Goal: Task Accomplishment & Management: Use online tool/utility

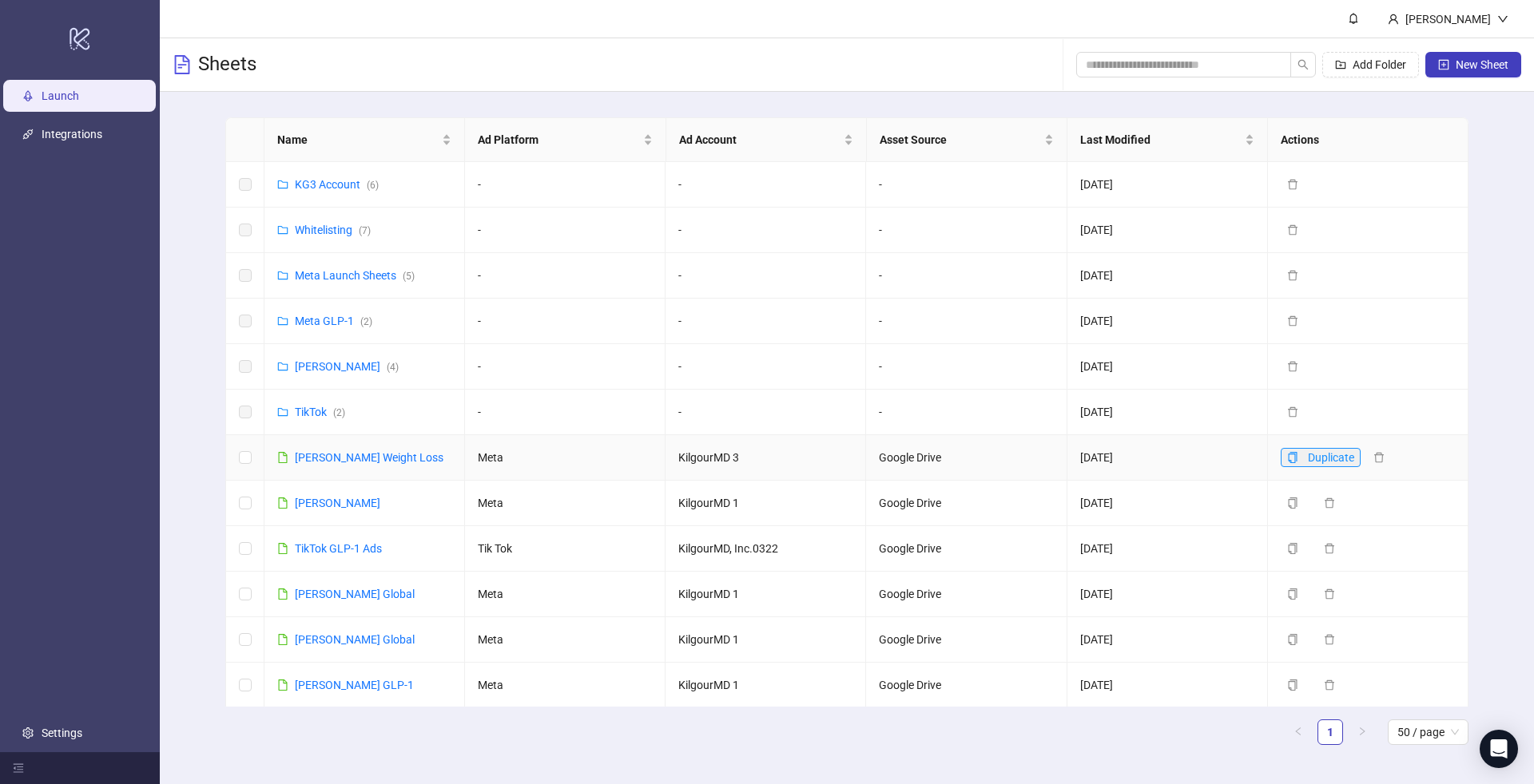
click at [1293, 462] on button "Duplicate" at bounding box center [1320, 457] width 80 height 19
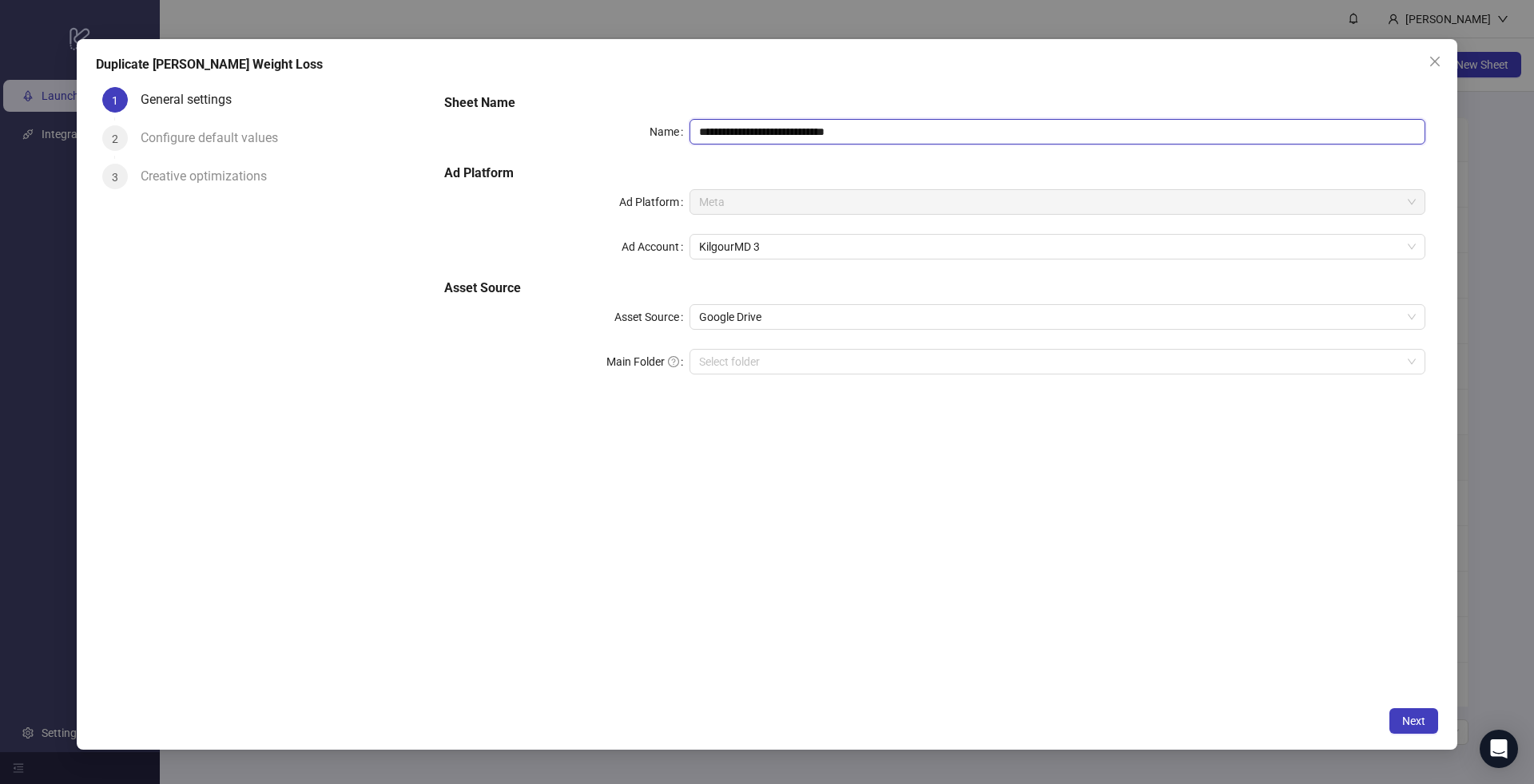
click at [769, 120] on input "**********" at bounding box center [1057, 131] width 736 height 25
click at [716, 258] on span "KilgourMD 3" at bounding box center [1057, 246] width 716 height 24
type input "**********"
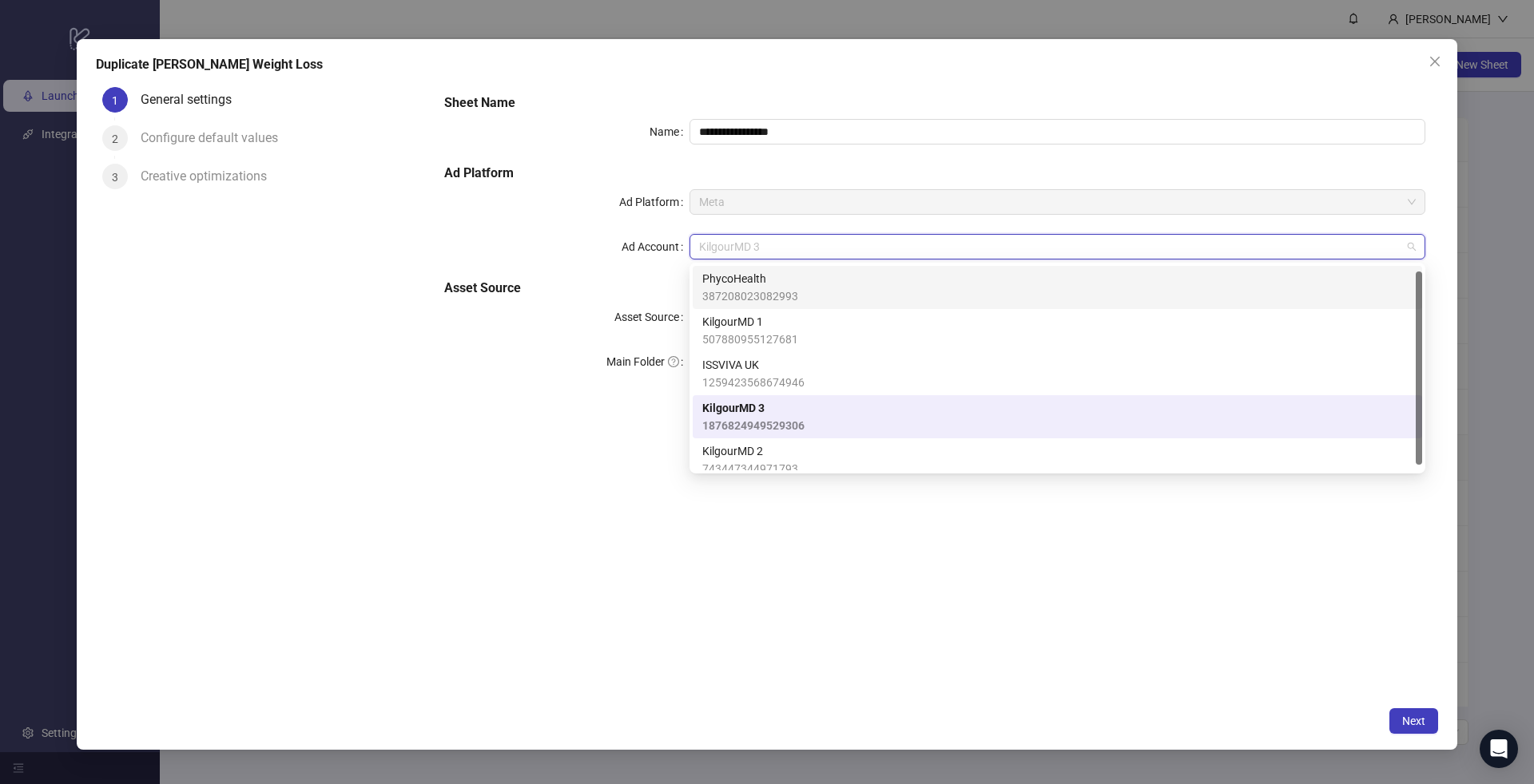
scroll to position [5, 0]
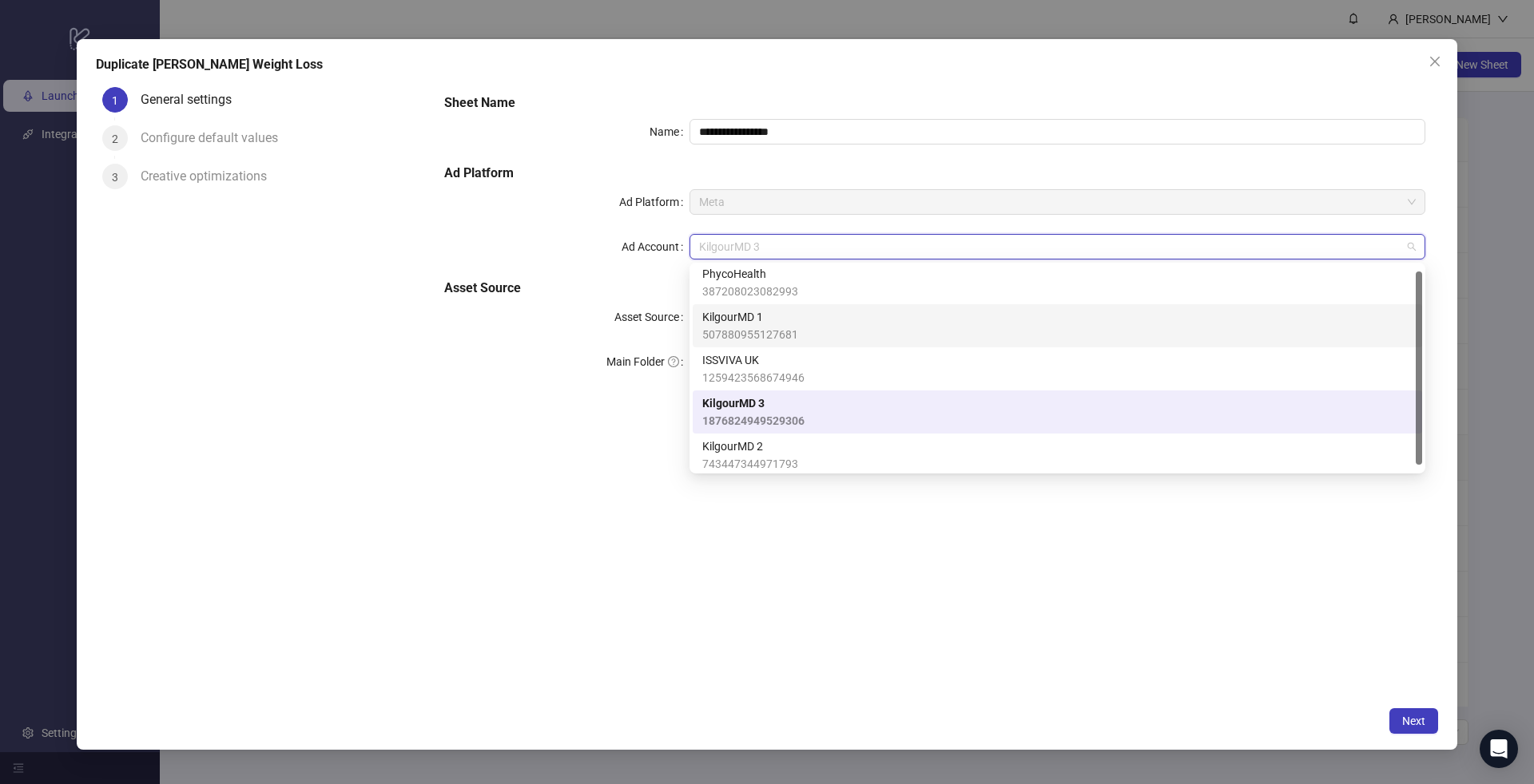
click at [729, 320] on span "KilgourMD 1" at bounding box center [751, 317] width 96 height 17
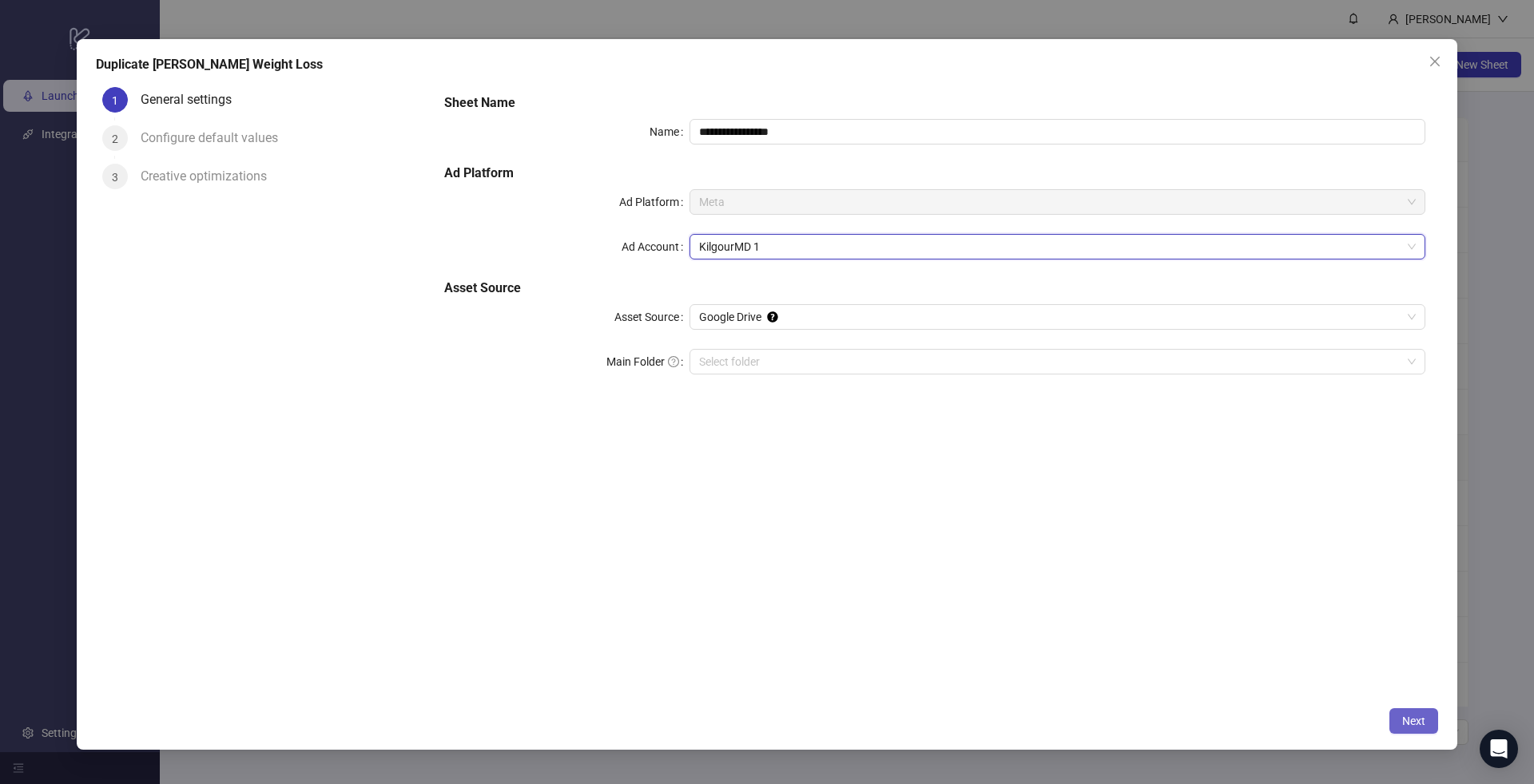
click at [1392, 721] on button "Next" at bounding box center [1414, 722] width 49 height 25
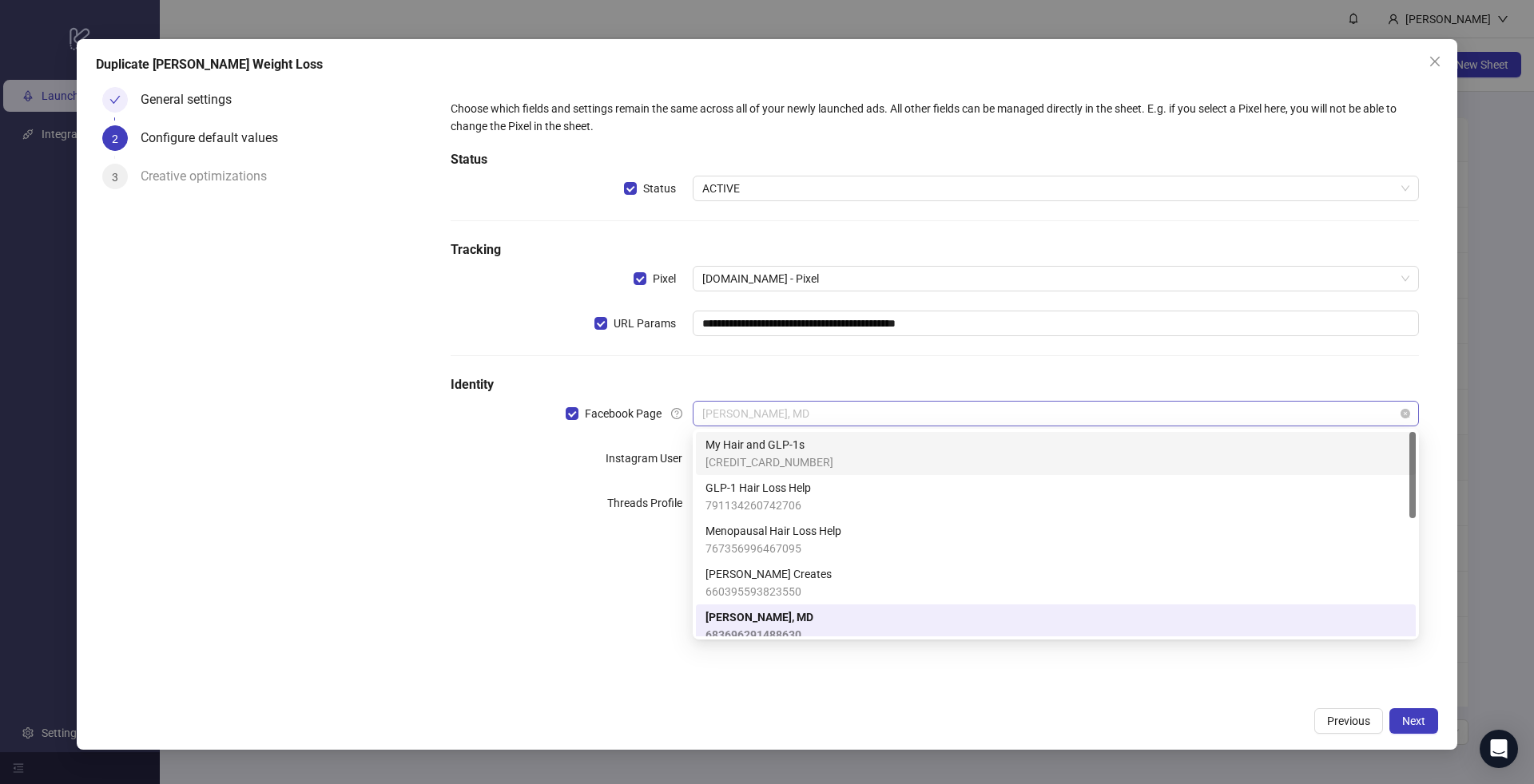
click at [791, 425] on span "[PERSON_NAME], MD" at bounding box center [1056, 414] width 707 height 24
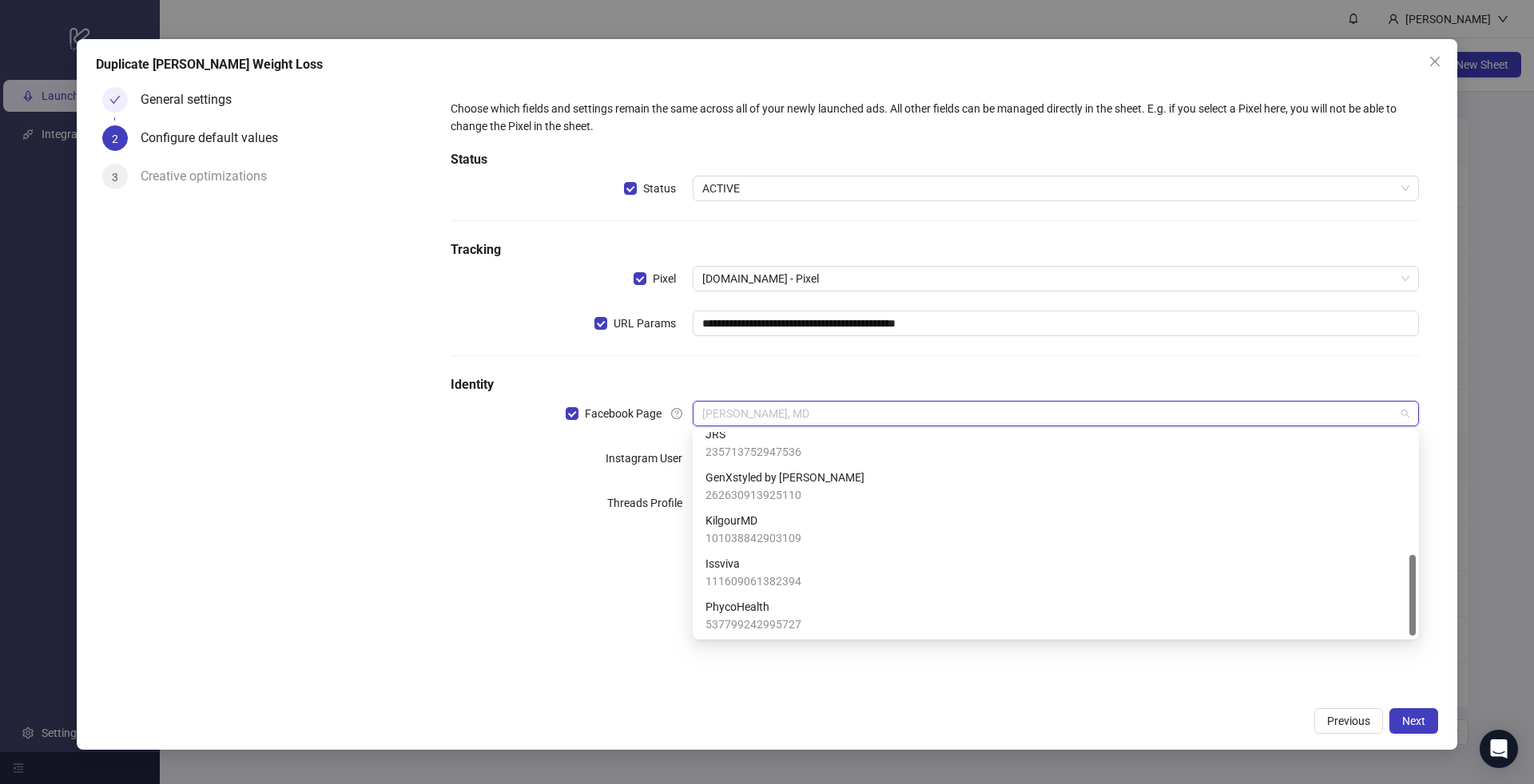
scroll to position [312, 0]
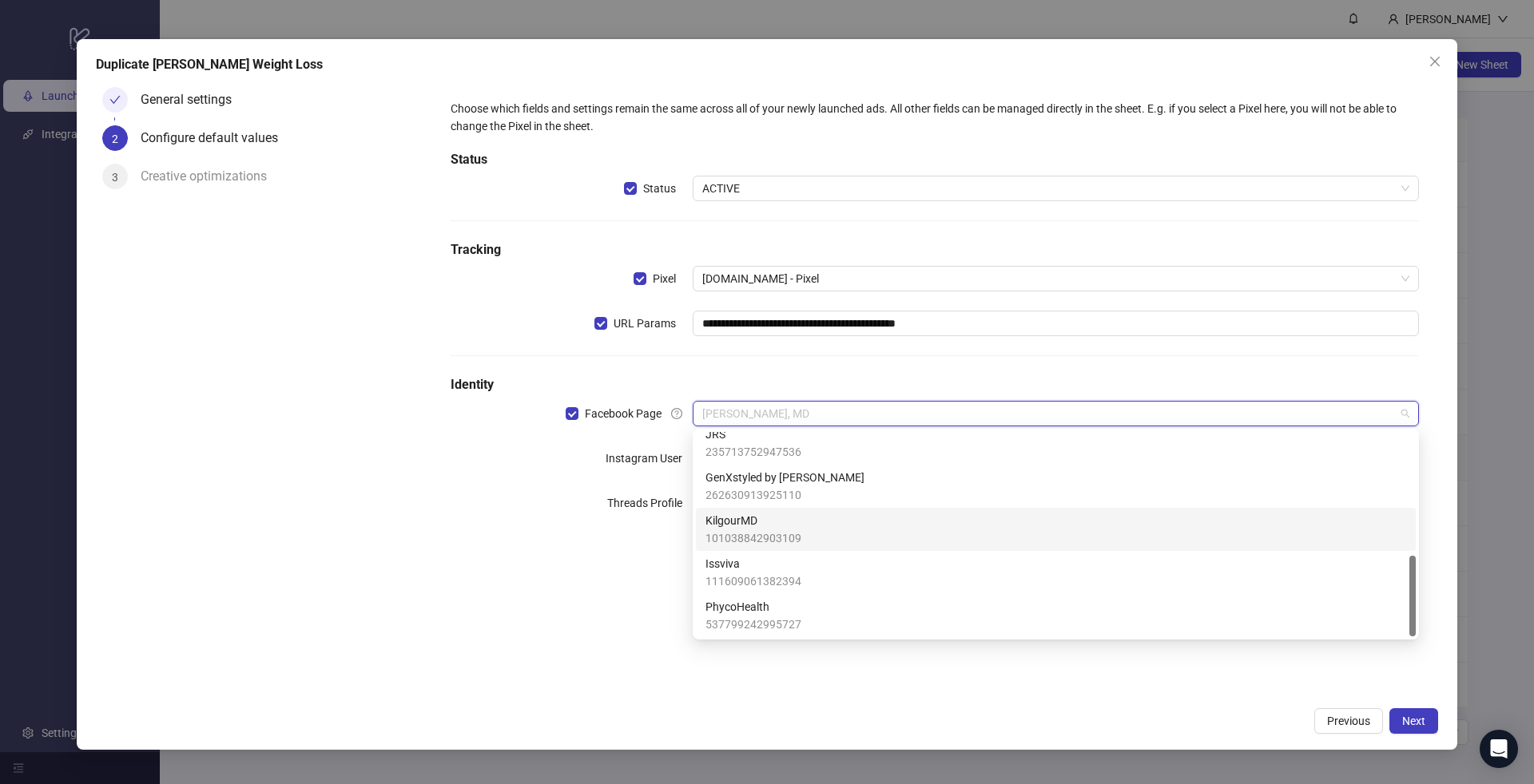
click at [784, 532] on span "101038842903109" at bounding box center [753, 538] width 96 height 17
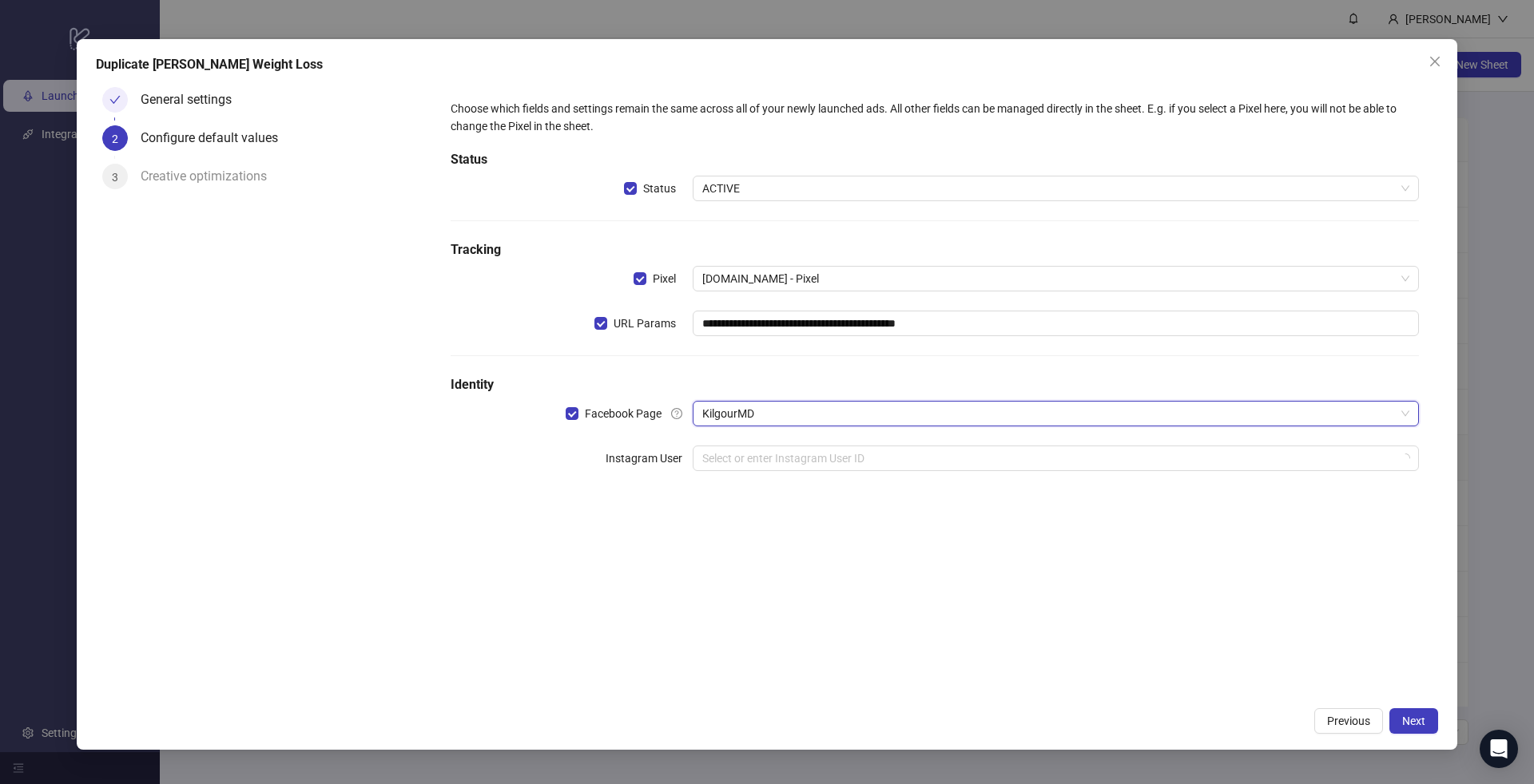
click at [1030, 474] on div "**********" at bounding box center [935, 295] width 982 height 404
click at [1025, 459] on input "search" at bounding box center [1049, 458] width 693 height 24
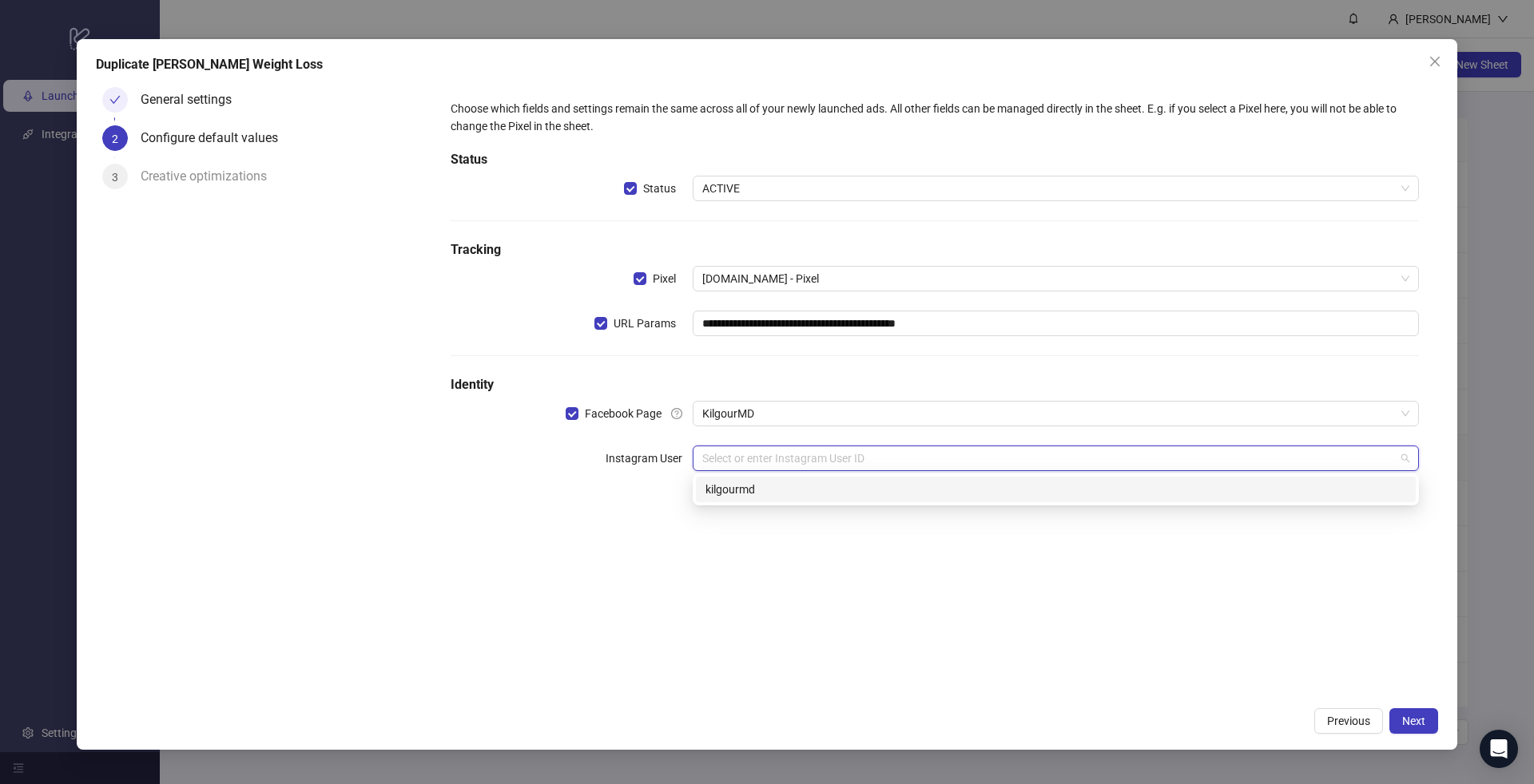
click at [974, 485] on div "kilgourmd" at bounding box center [1056, 489] width 701 height 17
click at [961, 512] on input "search" at bounding box center [1049, 503] width 693 height 24
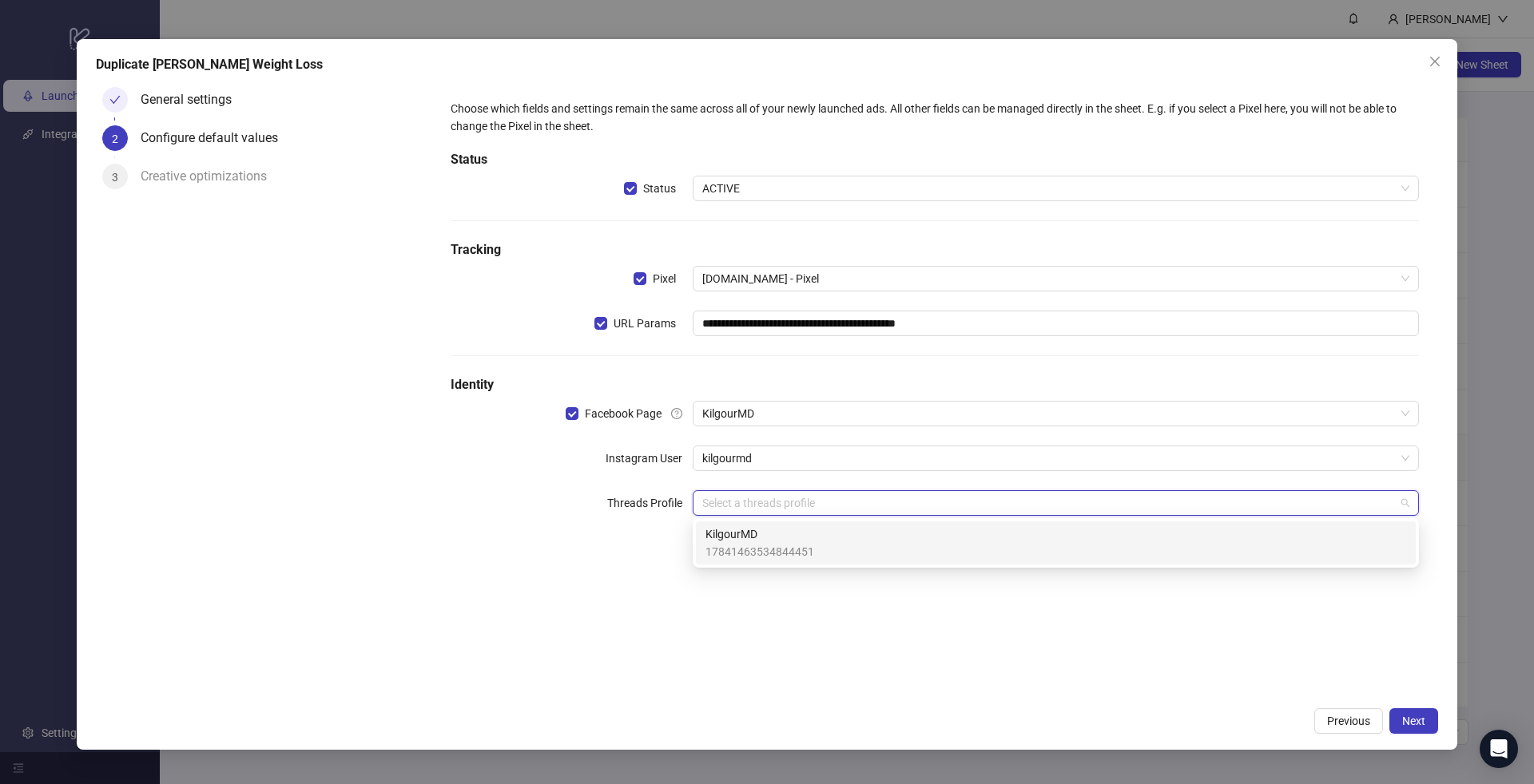
click at [935, 547] on div "KilgourMD 17841463534844451" at bounding box center [1056, 543] width 701 height 35
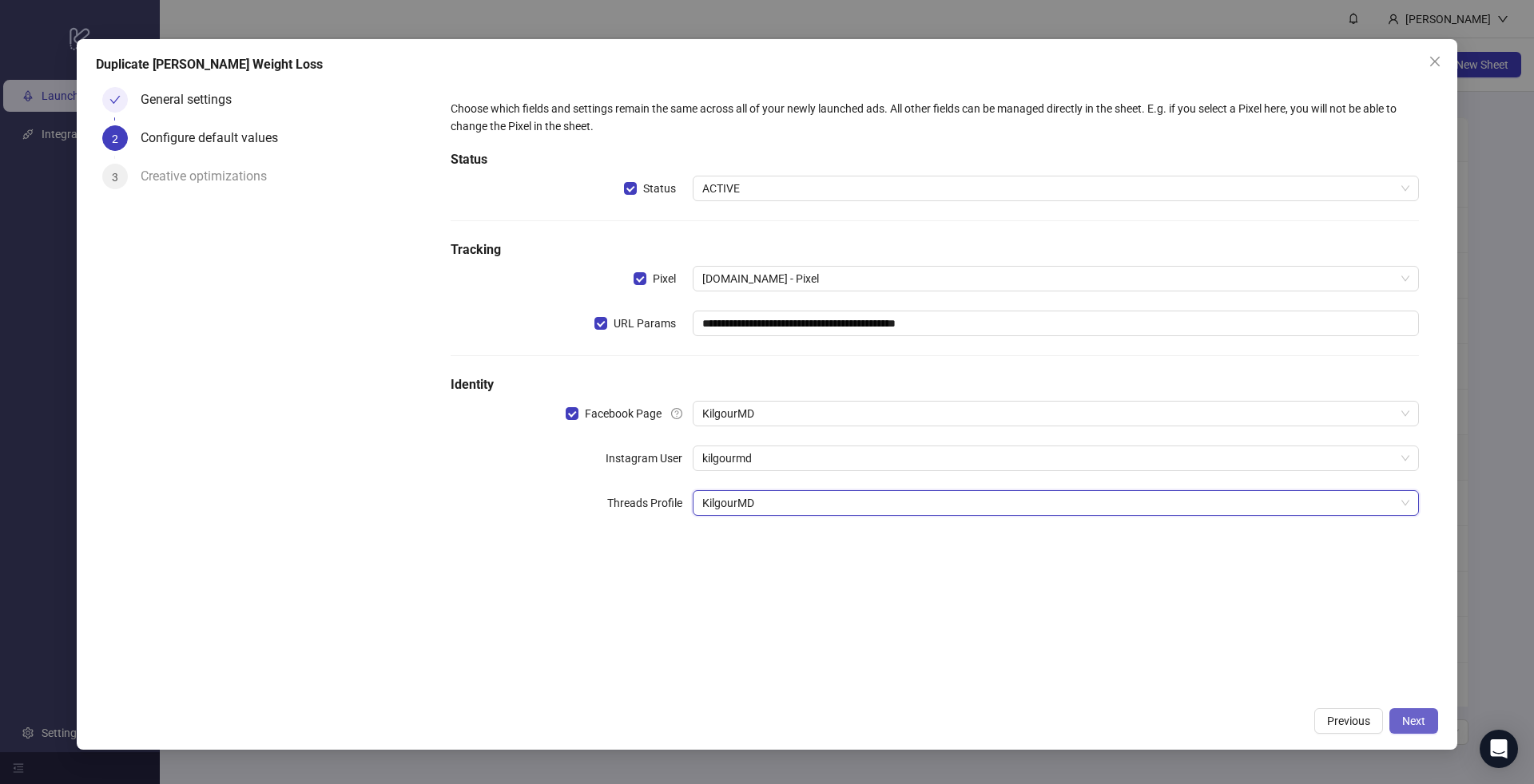
click at [1423, 722] on span "Next" at bounding box center [1414, 722] width 24 height 13
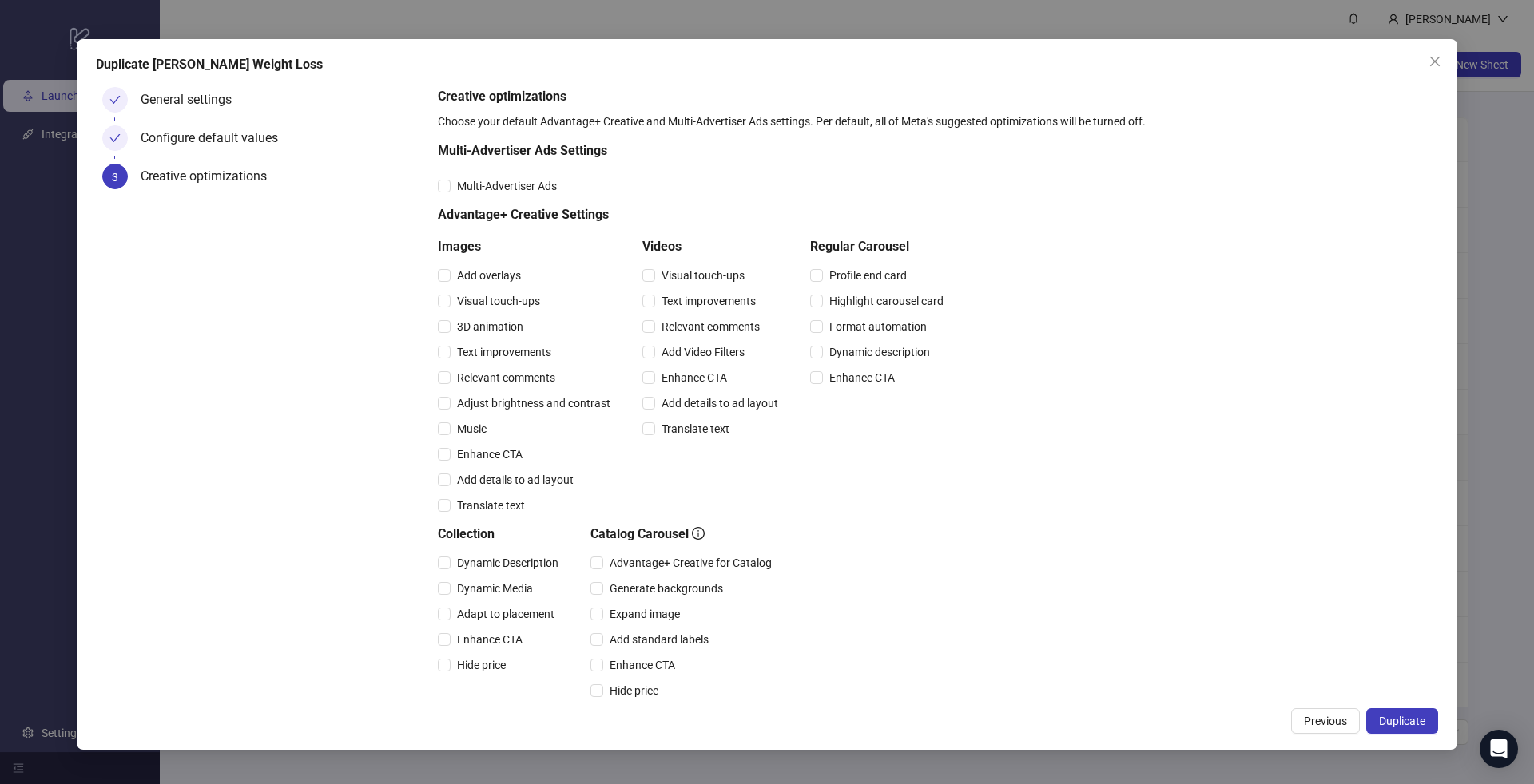
click at [1423, 722] on span "Duplicate" at bounding box center [1402, 722] width 46 height 13
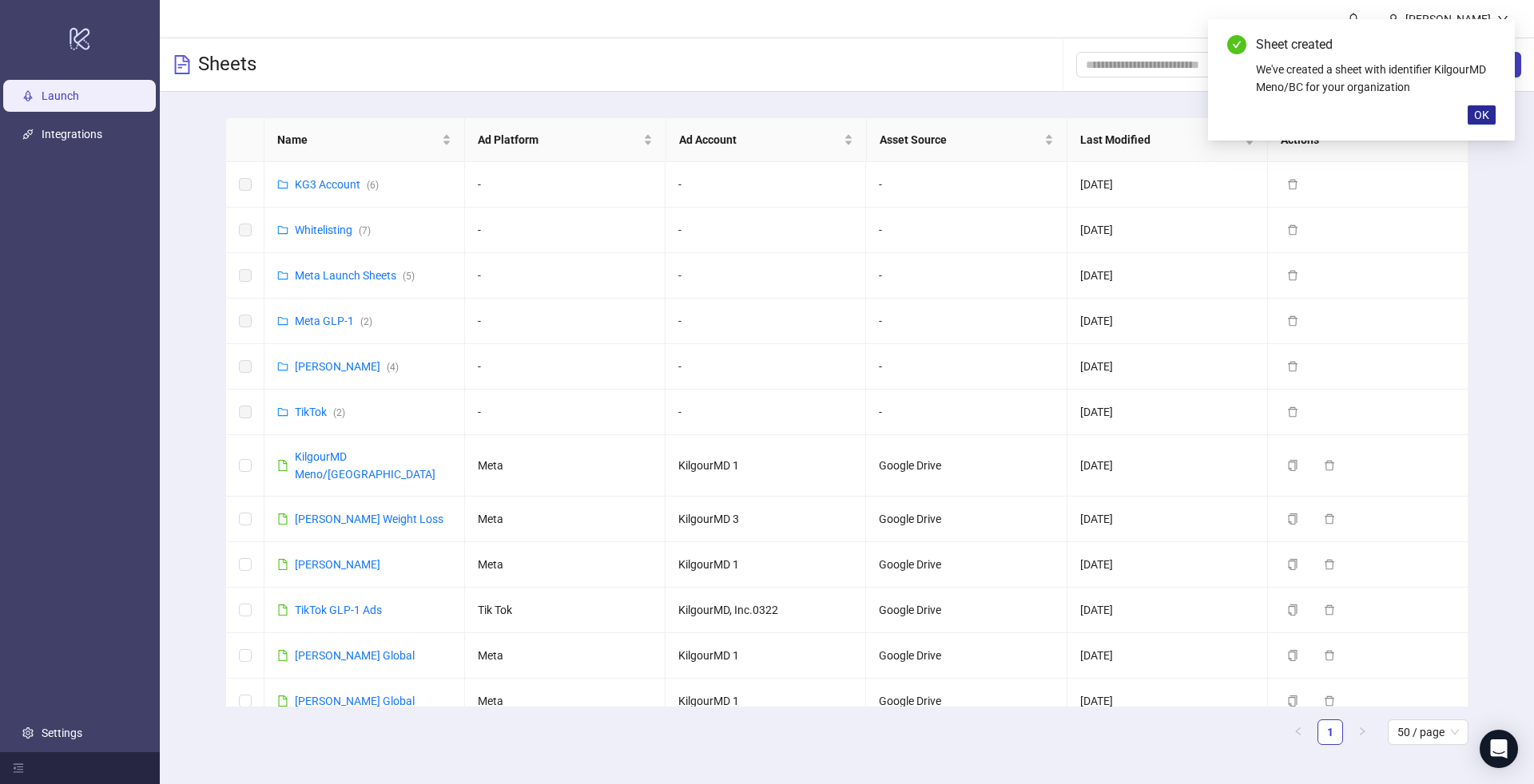
click at [1484, 122] on button "OK" at bounding box center [1481, 114] width 28 height 19
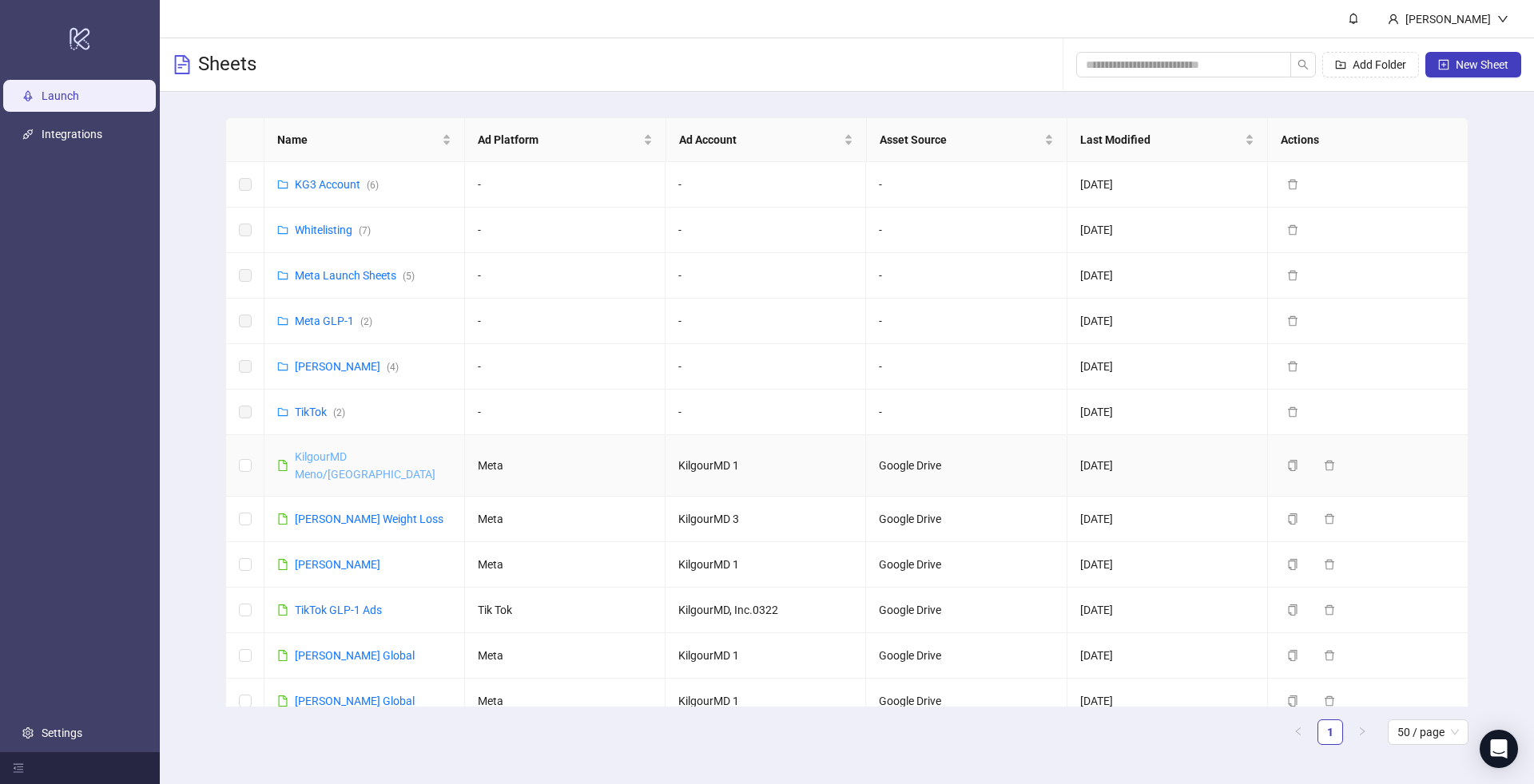
click at [354, 453] on link "KilgourMD Meno/[GEOGRAPHIC_DATA]" at bounding box center [365, 466] width 140 height 31
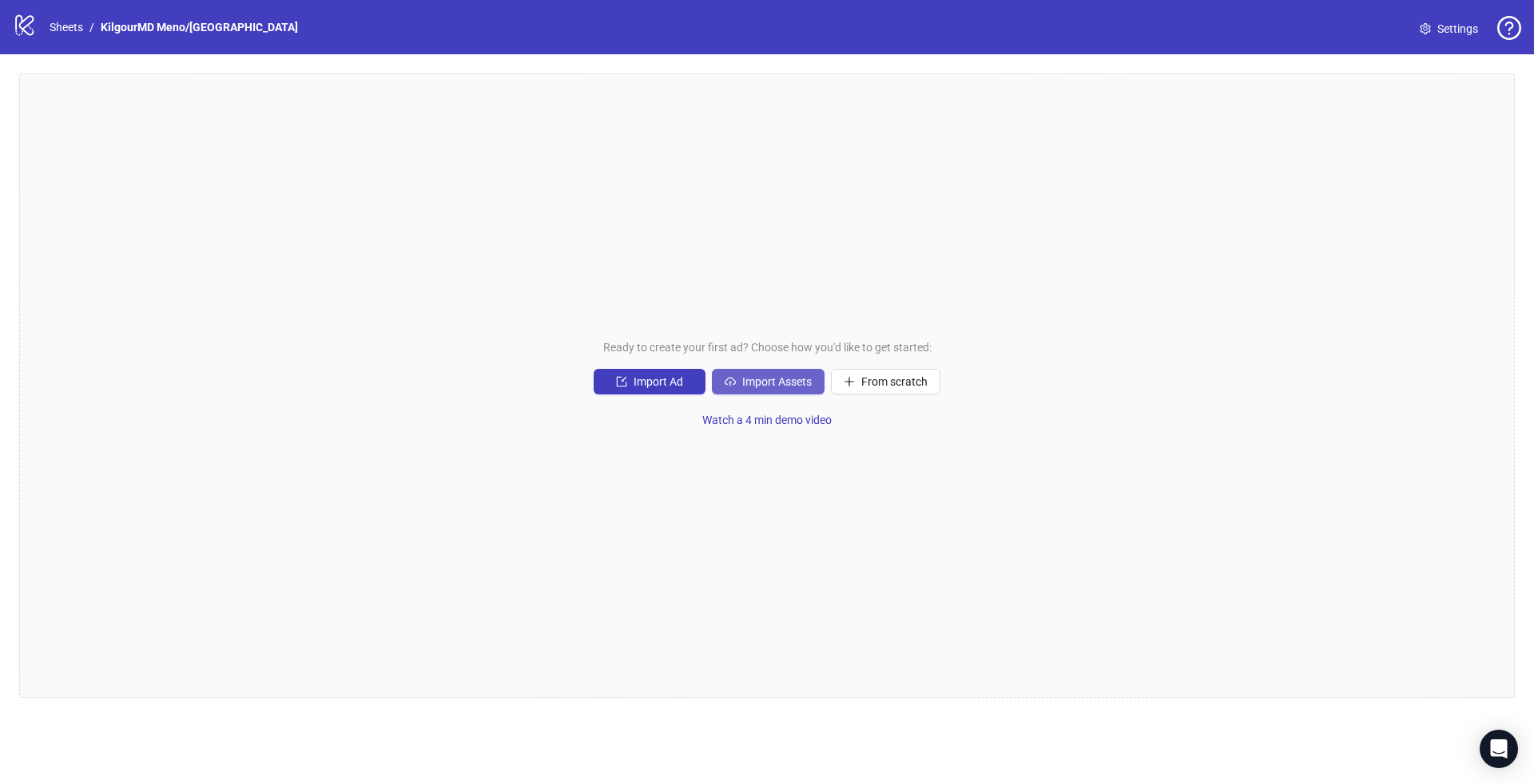
click at [780, 378] on span "Import Assets" at bounding box center [777, 382] width 70 height 13
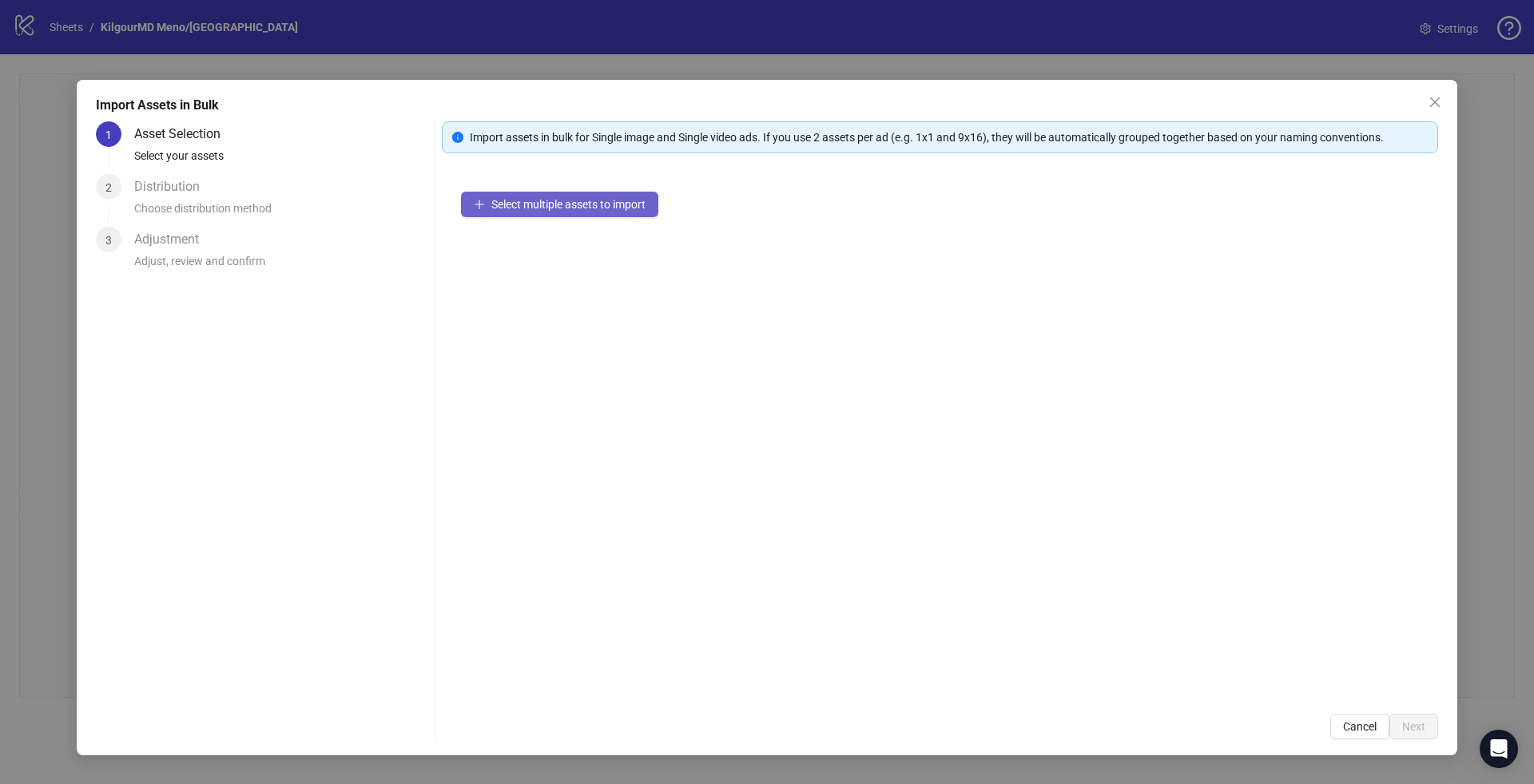
click at [612, 194] on button "Select multiple assets to import" at bounding box center [560, 205] width 197 height 25
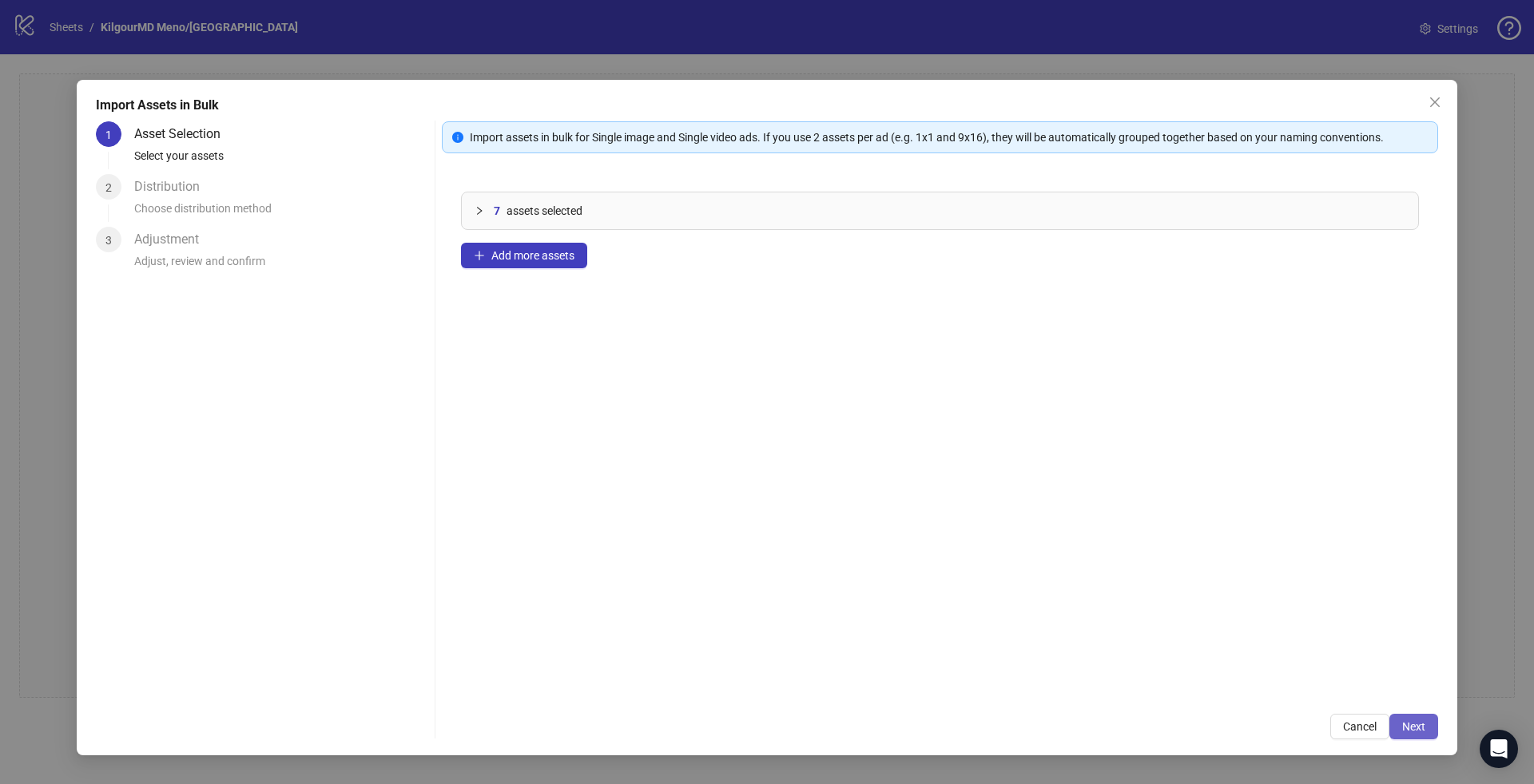
click at [1410, 718] on button "Next" at bounding box center [1414, 727] width 49 height 25
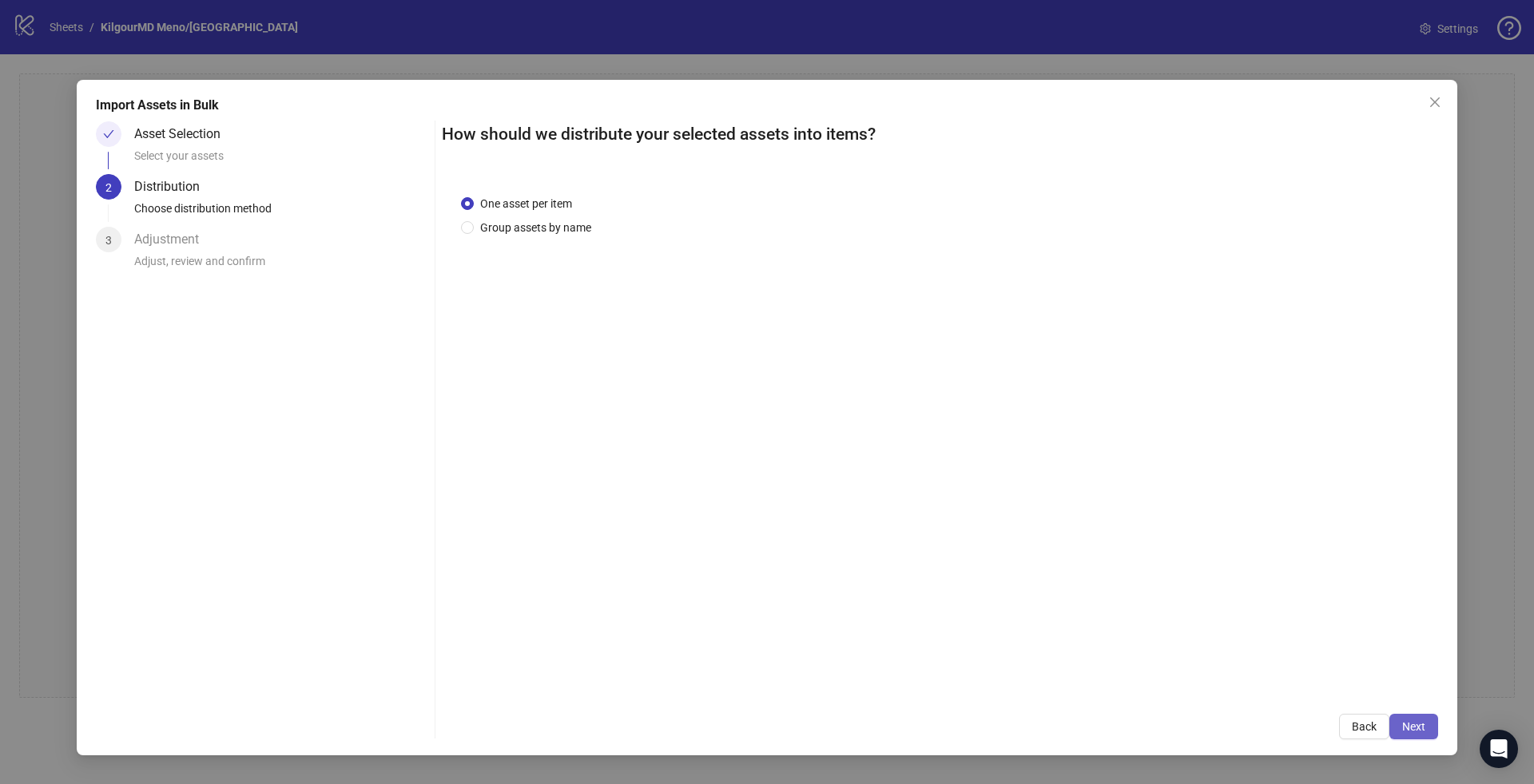
click at [1426, 731] on button "Next" at bounding box center [1414, 727] width 49 height 25
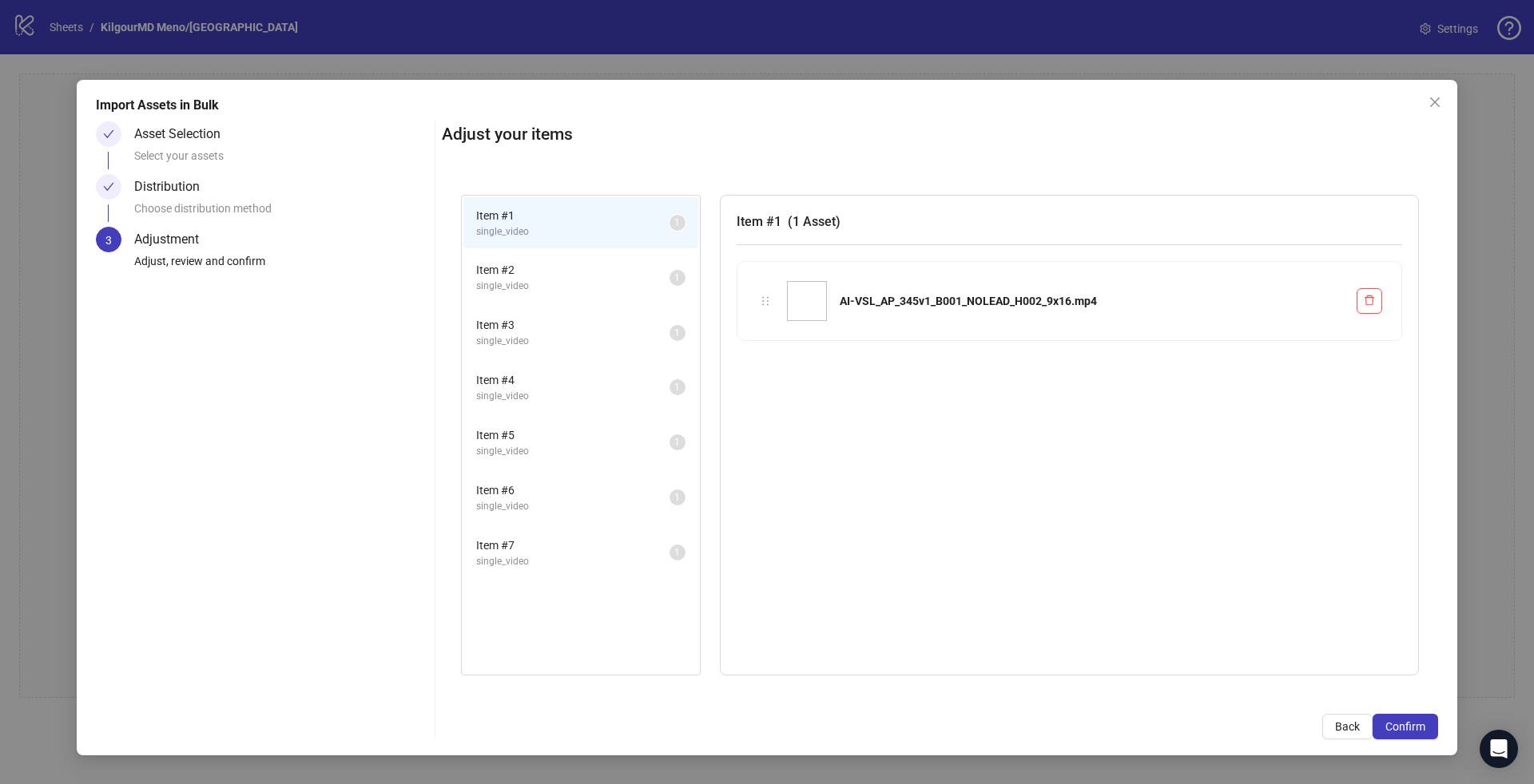
click at [1426, 731] on button "Confirm" at bounding box center [1405, 727] width 65 height 25
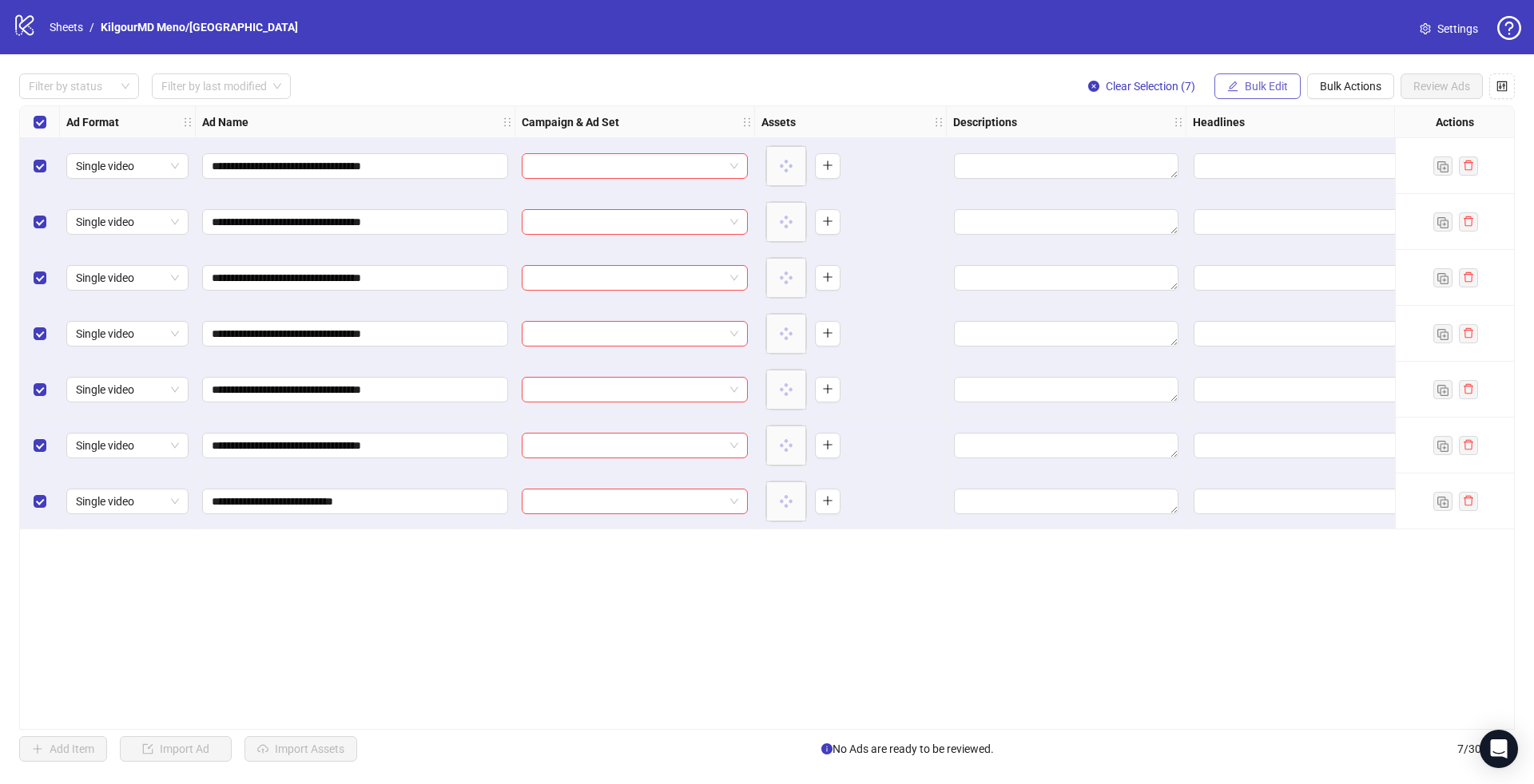
click at [1243, 80] on button "Bulk Edit" at bounding box center [1257, 86] width 86 height 25
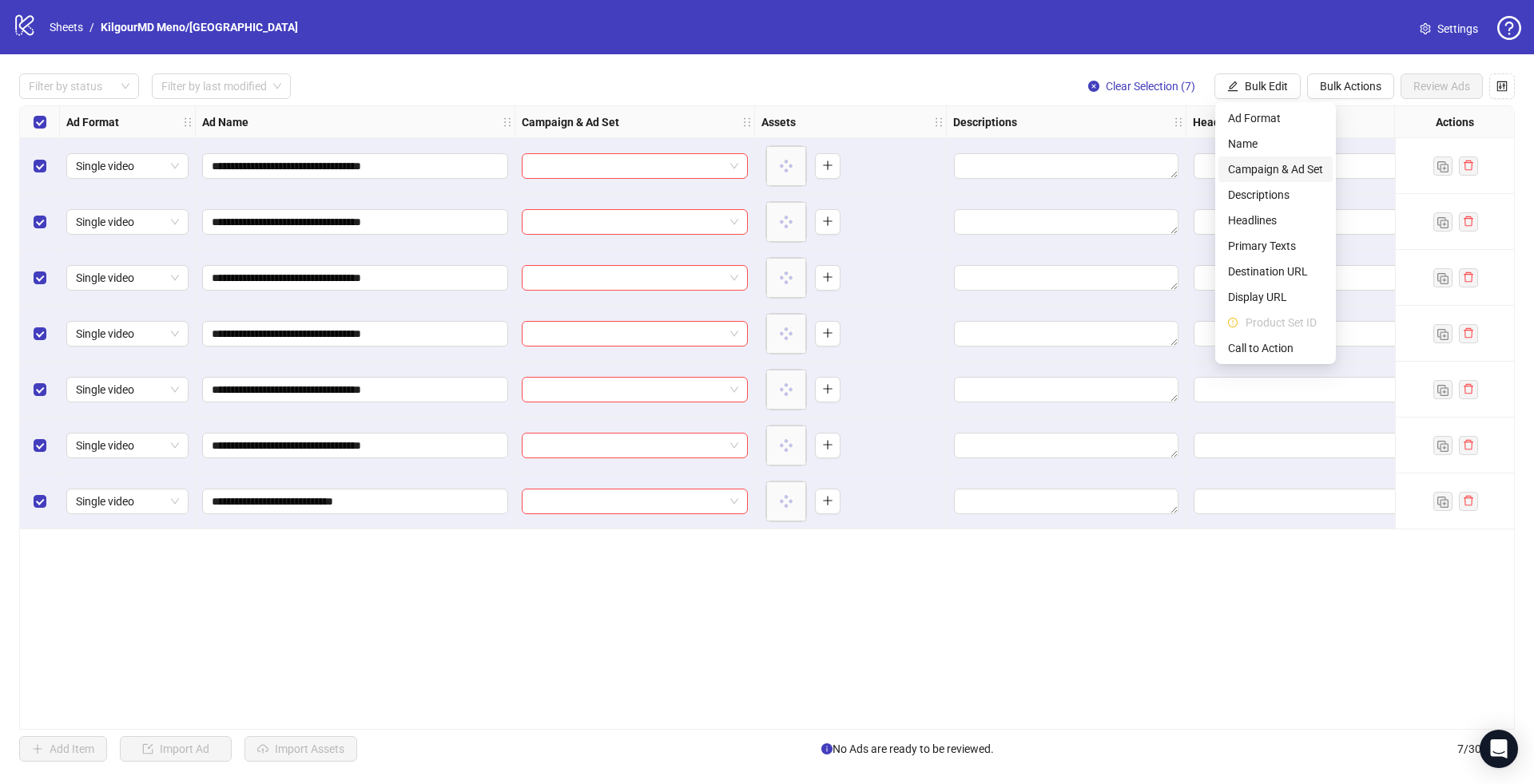
click at [1253, 161] on span "Campaign & Ad Set" at bounding box center [1275, 168] width 95 height 17
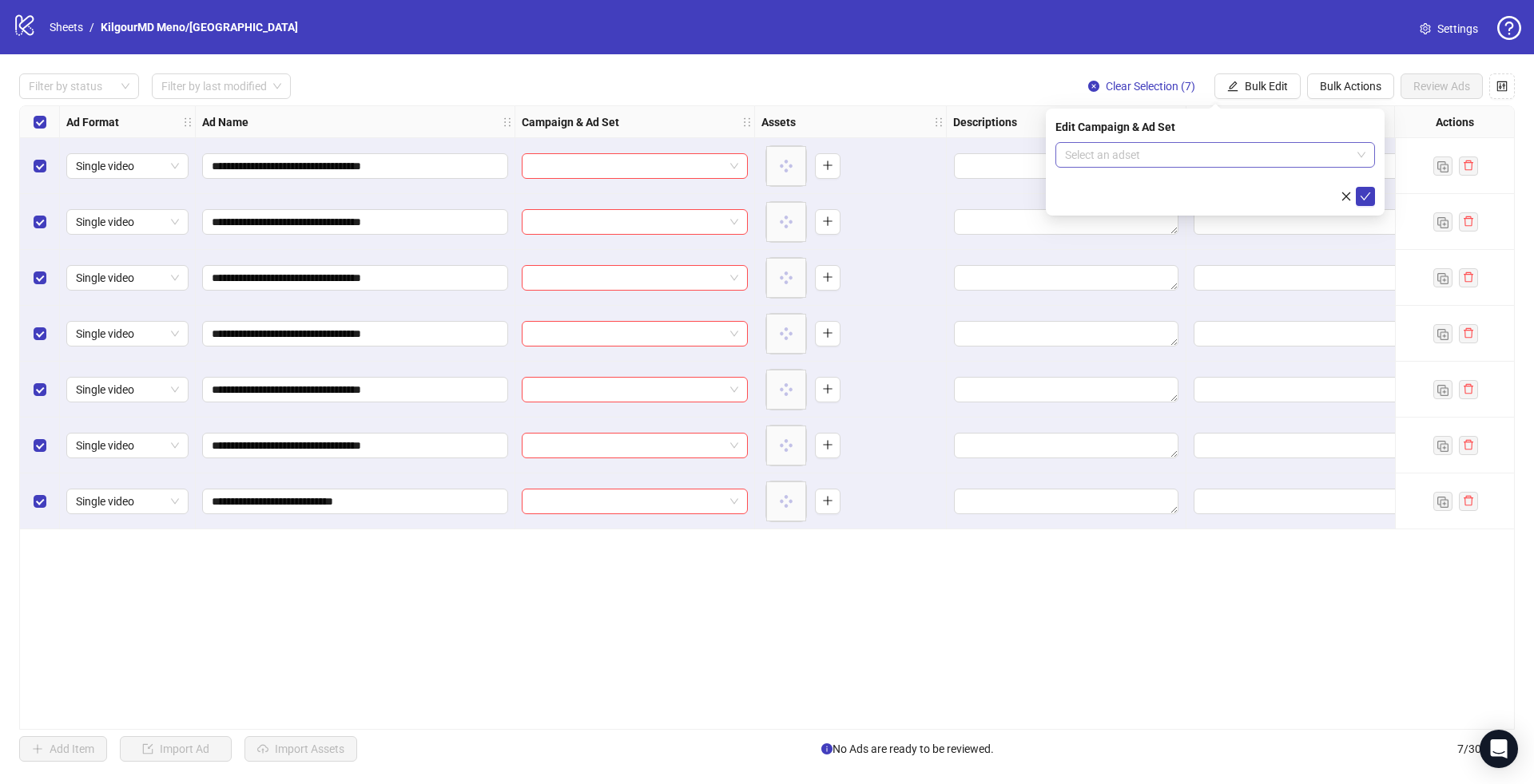
click at [1240, 160] on input "search" at bounding box center [1208, 155] width 286 height 24
click at [1314, 132] on div "Edit Campaign & Ad Set" at bounding box center [1215, 127] width 320 height 17
click at [1280, 159] on input "search" at bounding box center [1208, 155] width 286 height 24
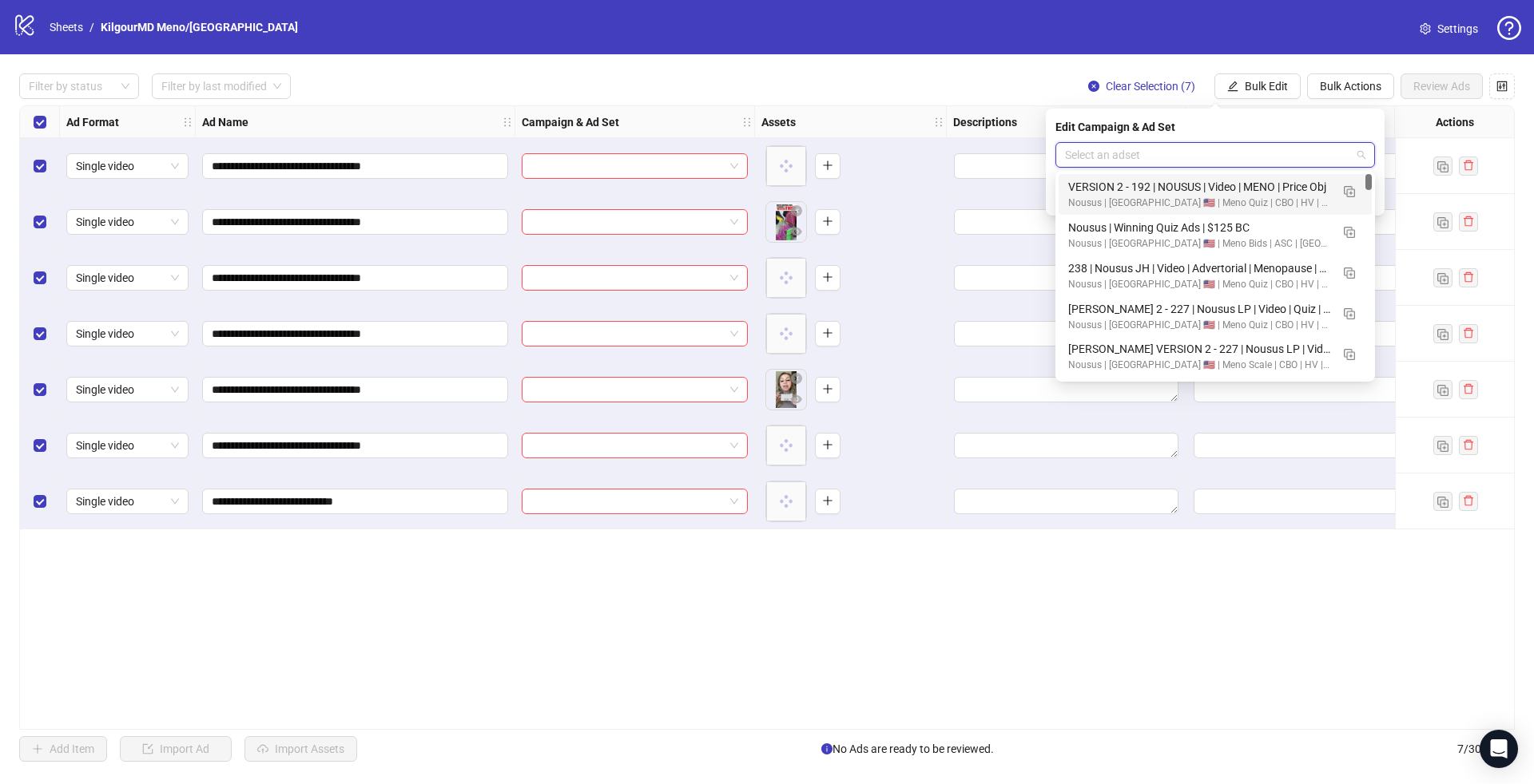
click at [1280, 181] on div "VERSION 2 - 192 | NOUSUS | Video | MENO | Price Obj" at bounding box center [1199, 186] width 262 height 17
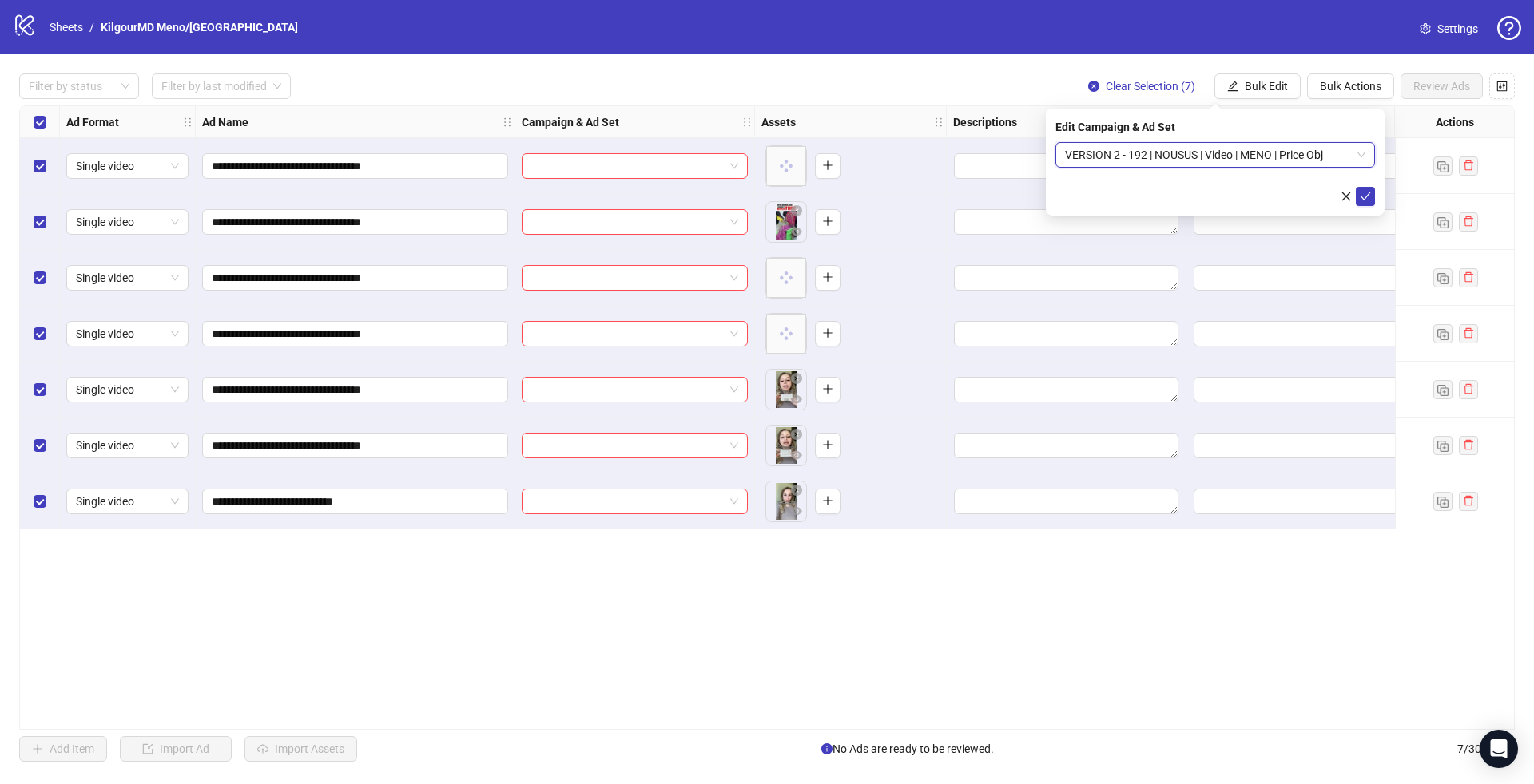
click at [1306, 153] on span "VERSION 2 - 192 | NOUSUS | Video | MENO | Price Obj" at bounding box center [1215, 155] width 301 height 24
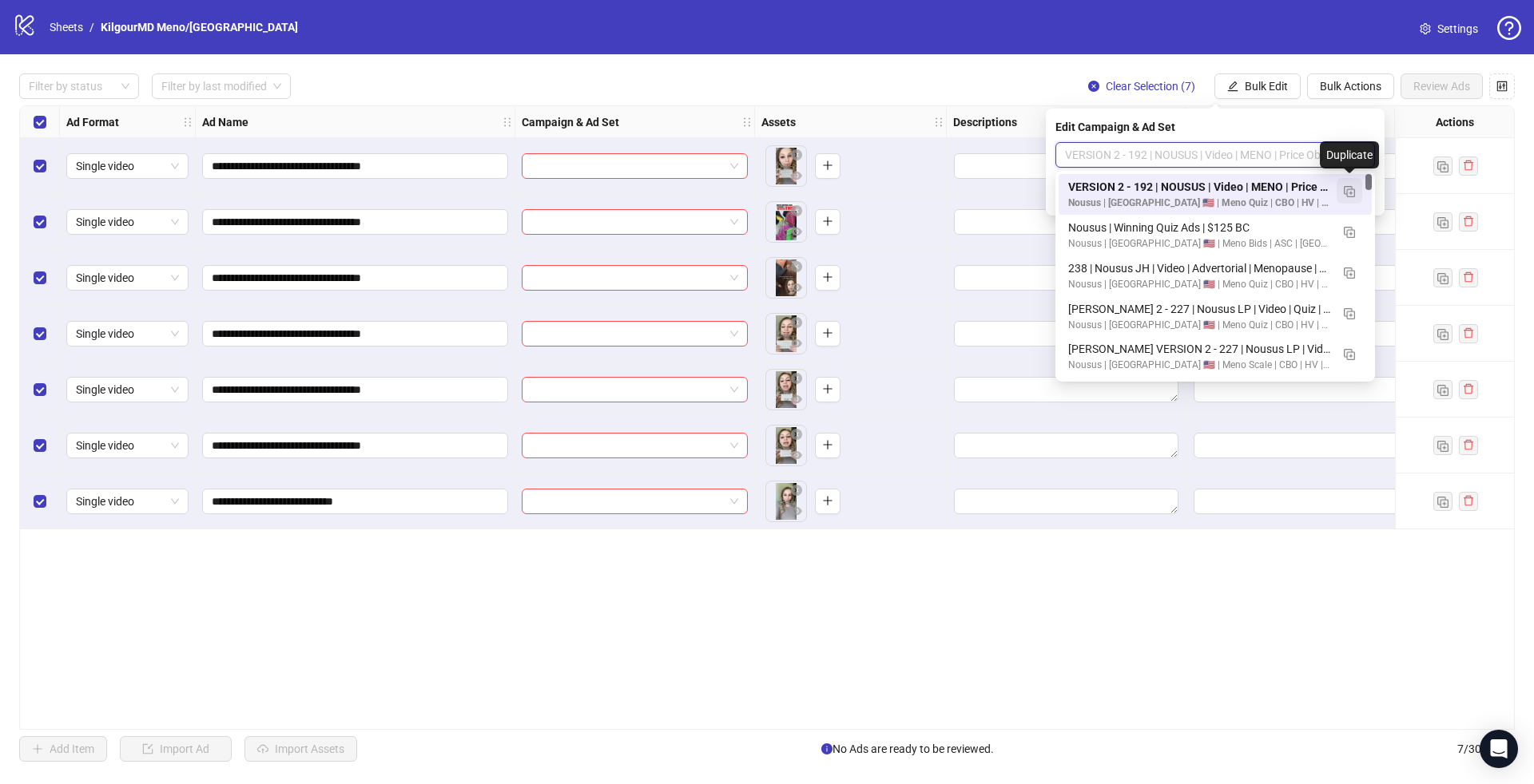
click at [1346, 186] on img "button" at bounding box center [1349, 192] width 11 height 11
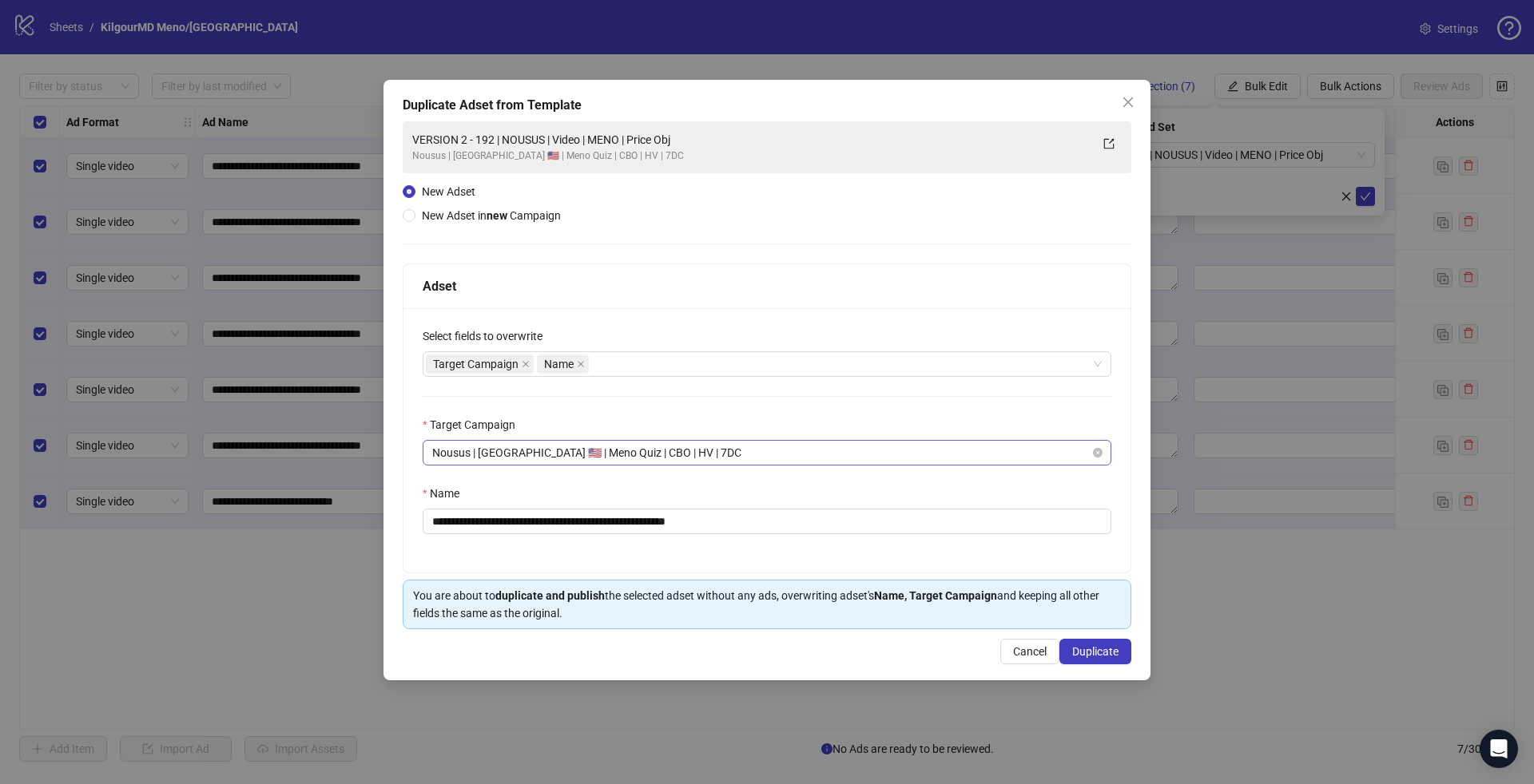
click at [513, 451] on span "Nousus | [GEOGRAPHIC_DATA] 🇺🇸 | Meno Quiz | CBO | HV | 7DC" at bounding box center [766, 453] width 669 height 24
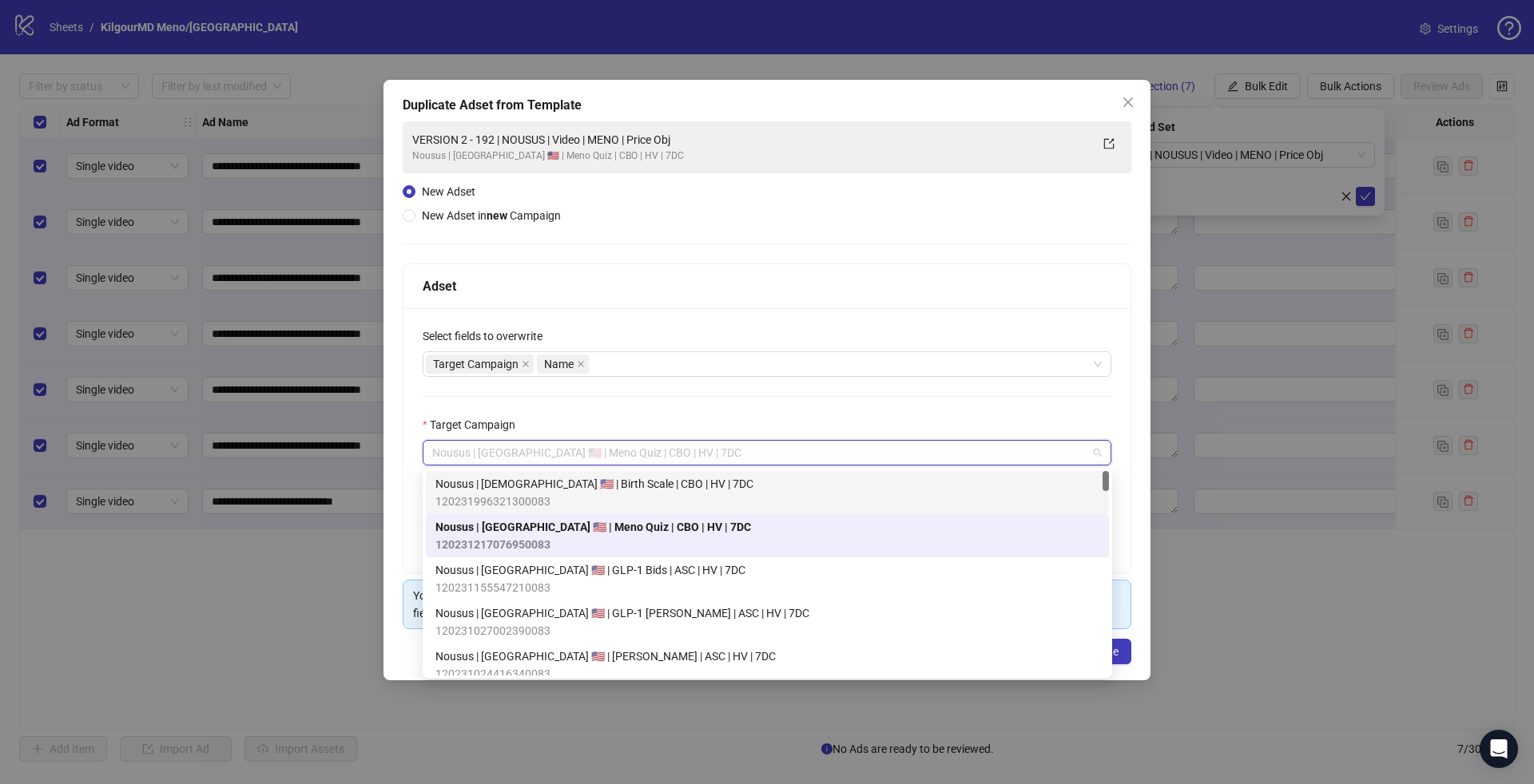
click at [525, 499] on span "120231996321300083" at bounding box center [594, 501] width 318 height 17
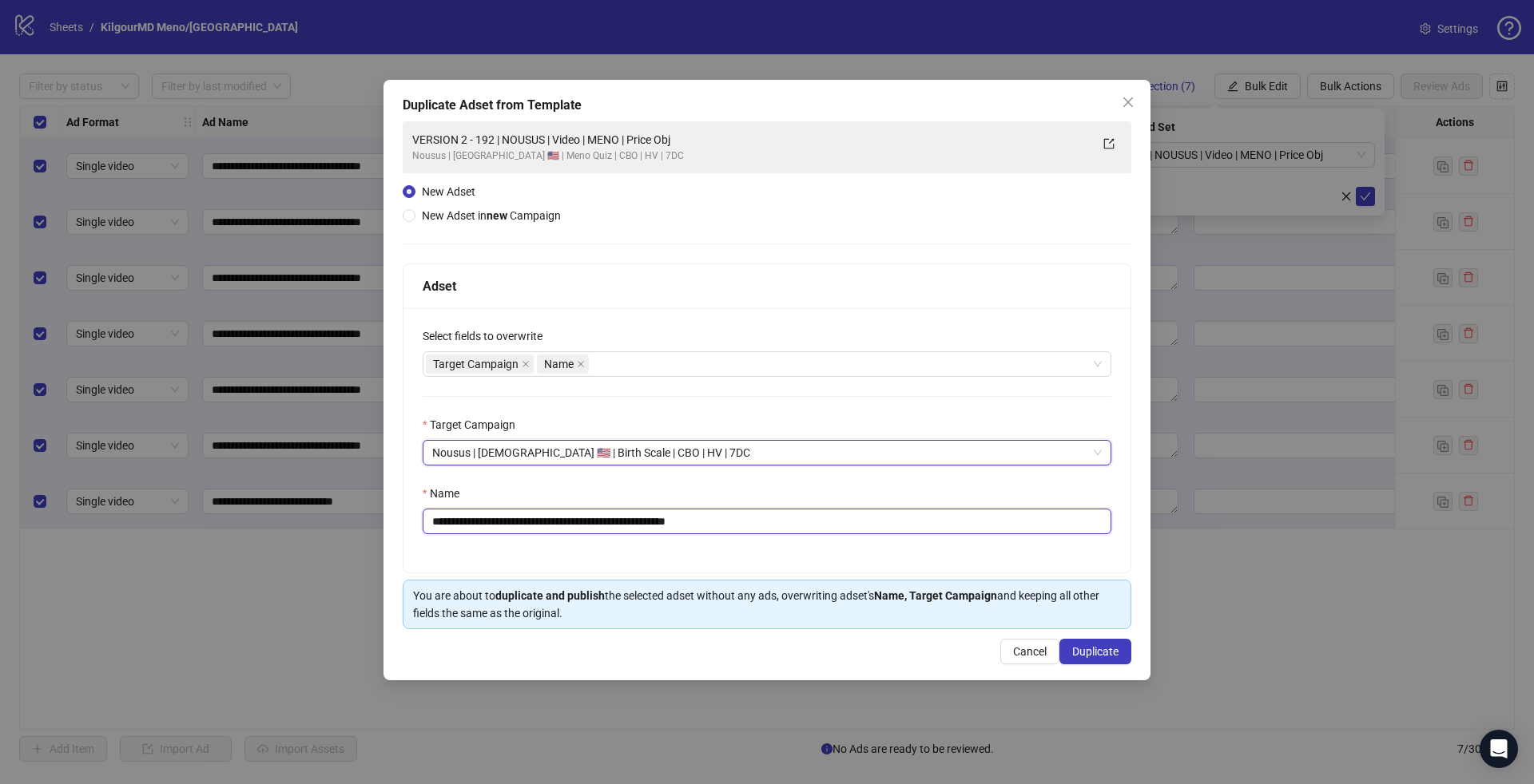
click at [530, 521] on input "**********" at bounding box center [767, 521] width 689 height 25
click at [472, 206] on div "New Adset New Adset in new Campaign" at bounding box center [485, 204] width 165 height 42
click at [459, 214] on span "New Adset in new Campaign" at bounding box center [492, 215] width 139 height 13
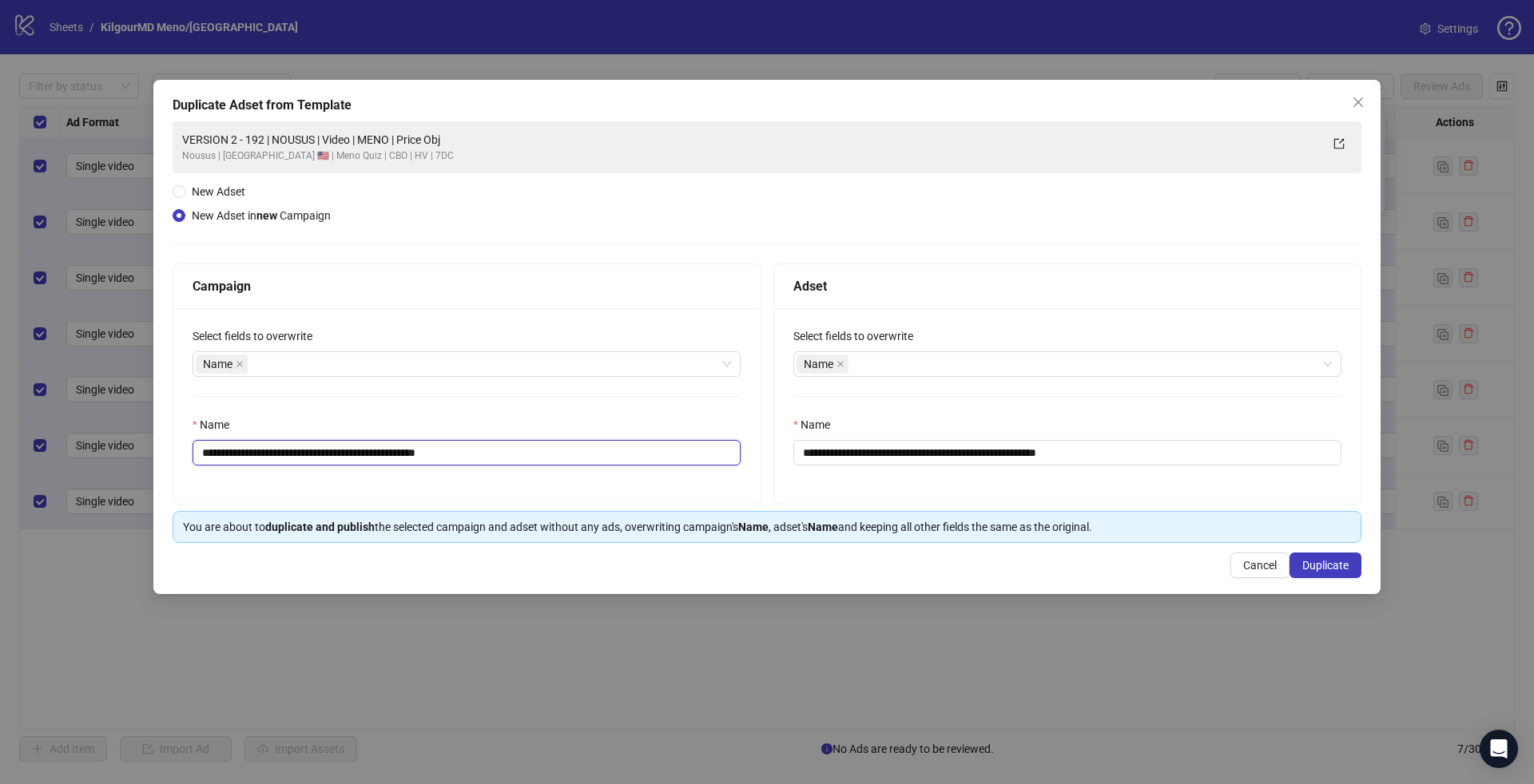
click at [368, 458] on input "**********" at bounding box center [466, 453] width 548 height 25
click at [341, 449] on input "**********" at bounding box center [466, 453] width 548 height 25
type input "*****"
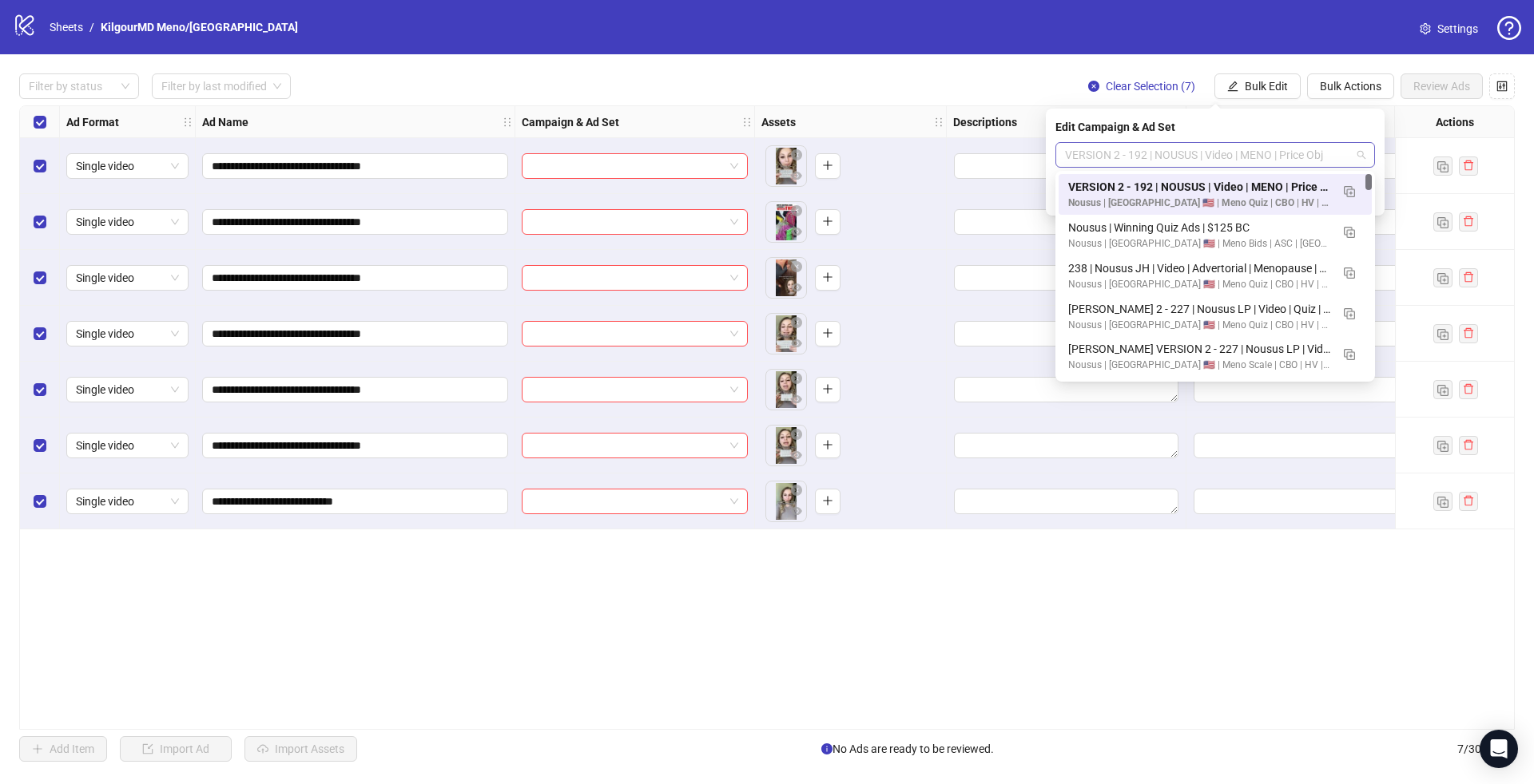
click at [1136, 143] on span "VERSION 2 - 192 | NOUSUS | Video | MENO | Price Obj" at bounding box center [1215, 155] width 301 height 24
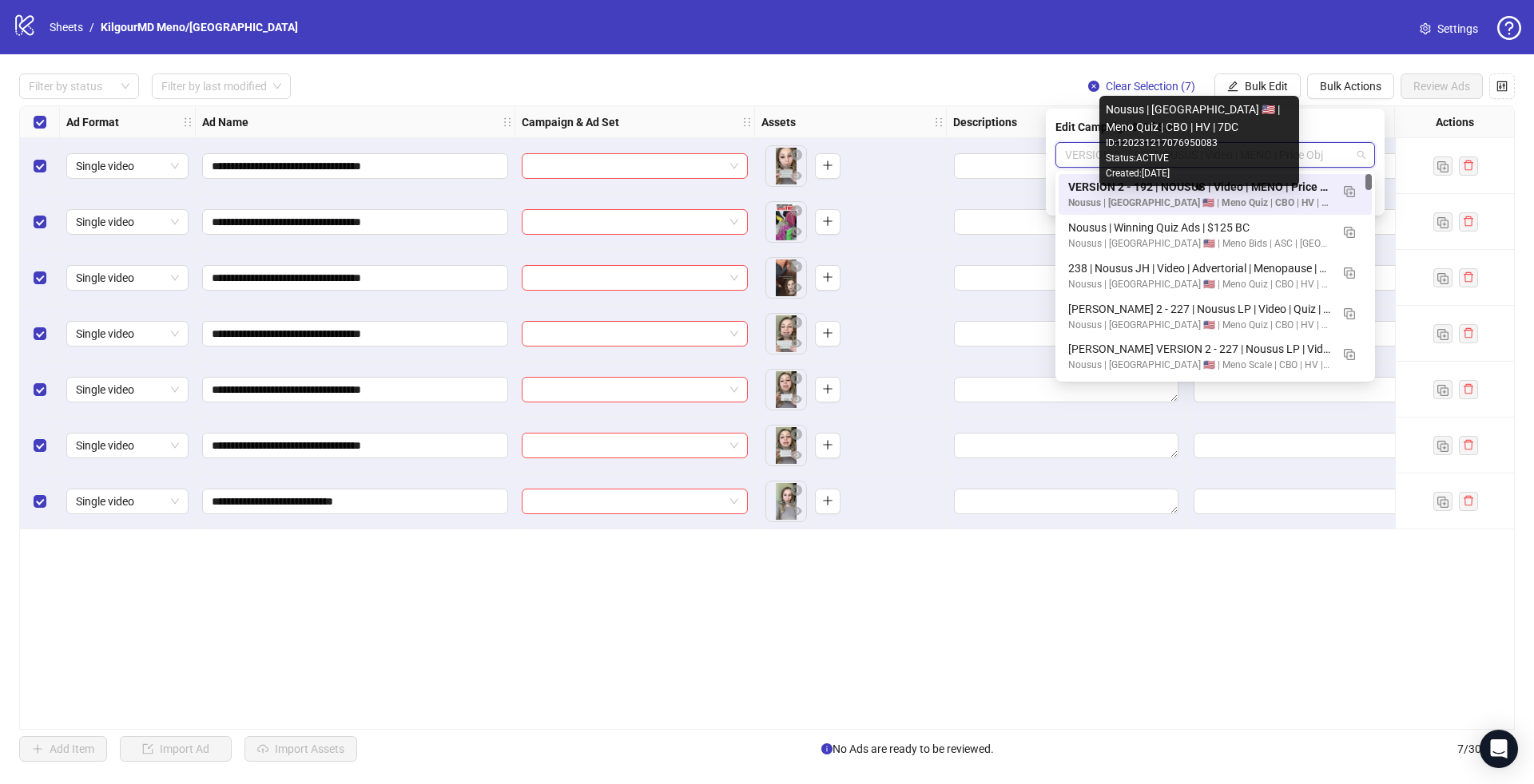
click at [1138, 205] on div "Nousus | [GEOGRAPHIC_DATA] 🇺🇸 | Meno Quiz | CBO | HV | 7DC" at bounding box center [1199, 203] width 262 height 15
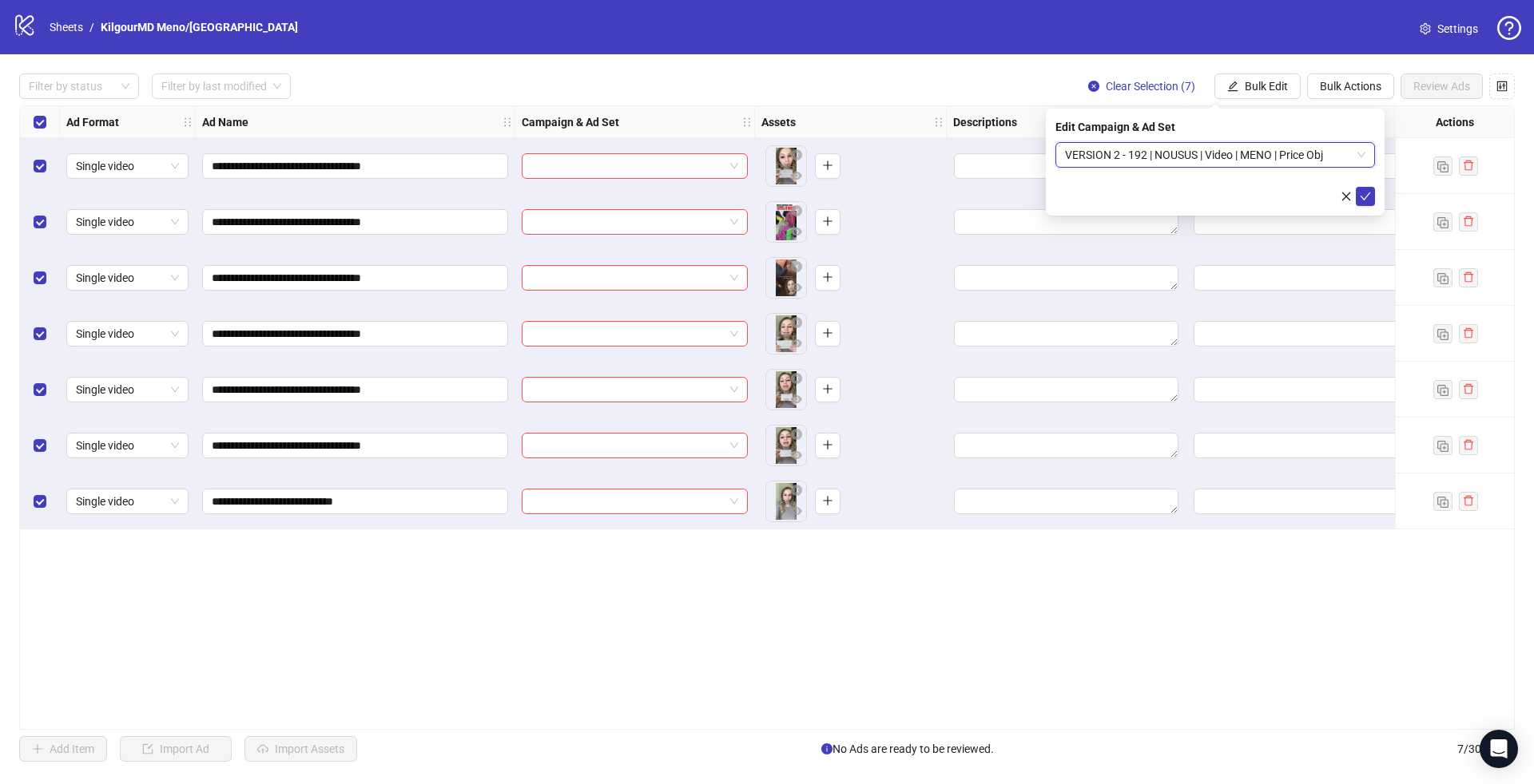
click at [1352, 150] on span "VERSION 2 - 192 | NOUSUS | Video | MENO | Price Obj" at bounding box center [1215, 155] width 301 height 24
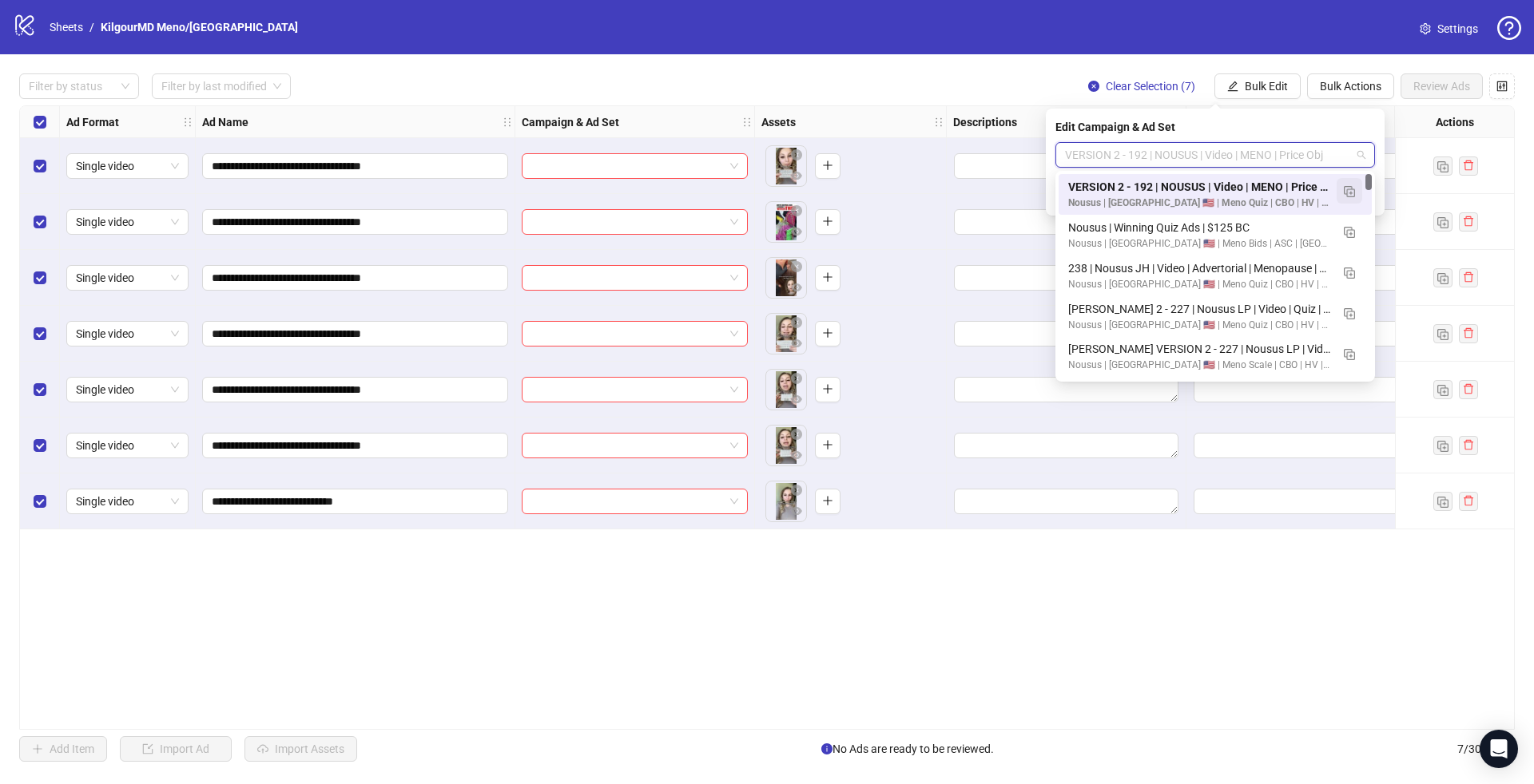
click at [1354, 192] on img "button" at bounding box center [1349, 192] width 11 height 11
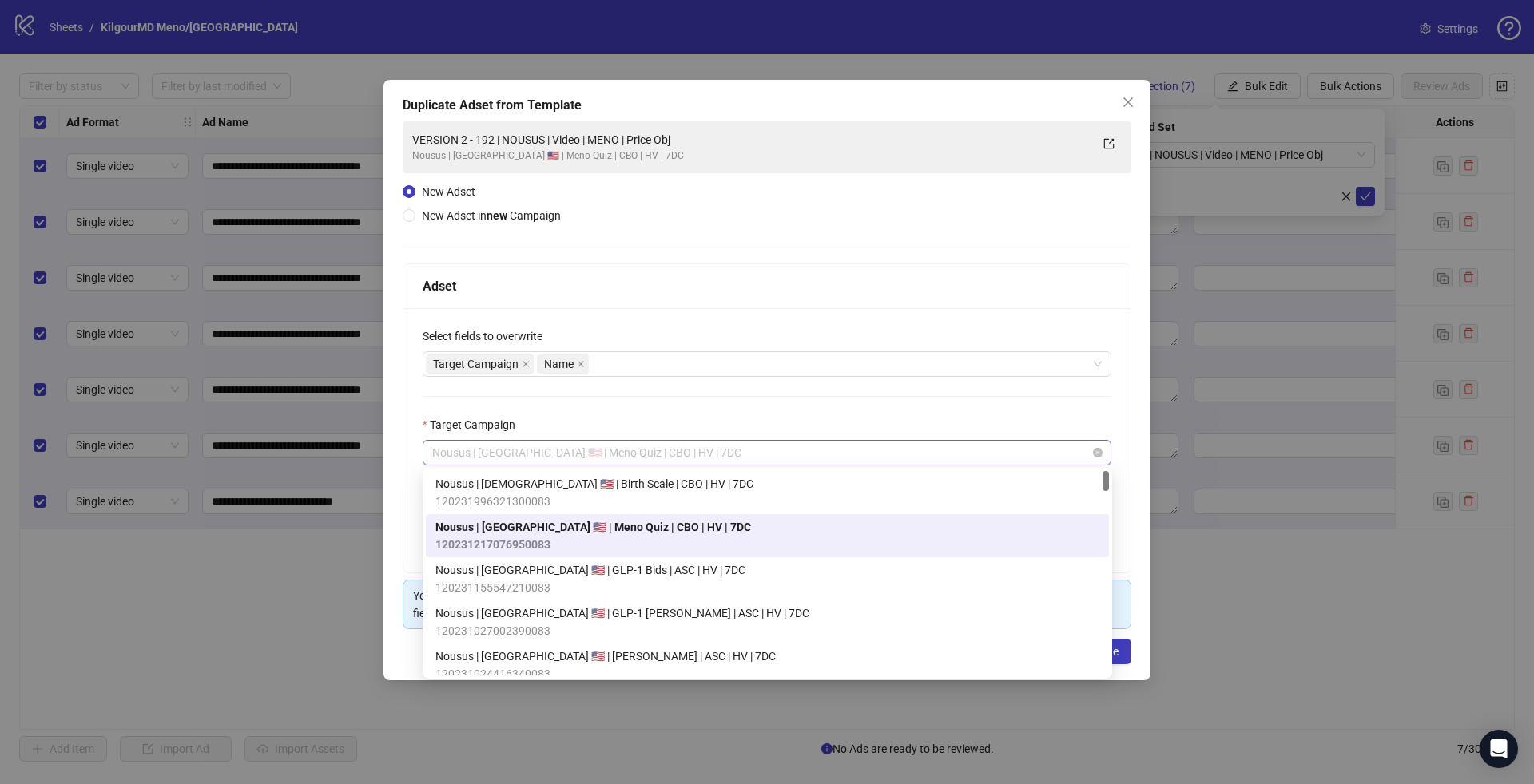
click at [694, 454] on span "Nousus | [GEOGRAPHIC_DATA] 🇺🇸 | Meno Quiz | CBO | HV | 7DC" at bounding box center [766, 453] width 669 height 24
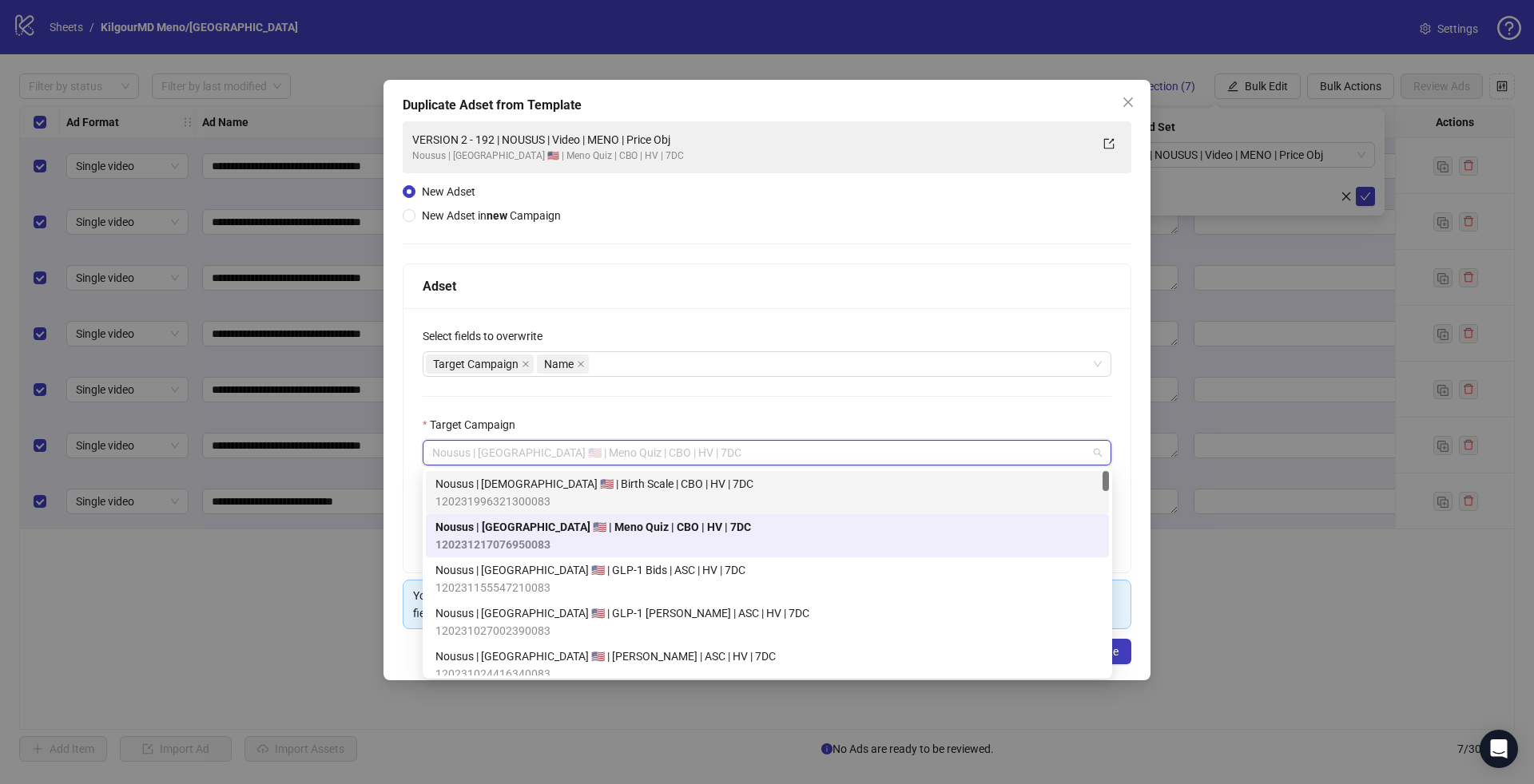
click at [667, 487] on div "Nousus | [DEMOGRAPHIC_DATA] 🇺🇸 | Birth Scale | CBO | HV | 7DC 120231996321300083" at bounding box center [767, 492] width 664 height 35
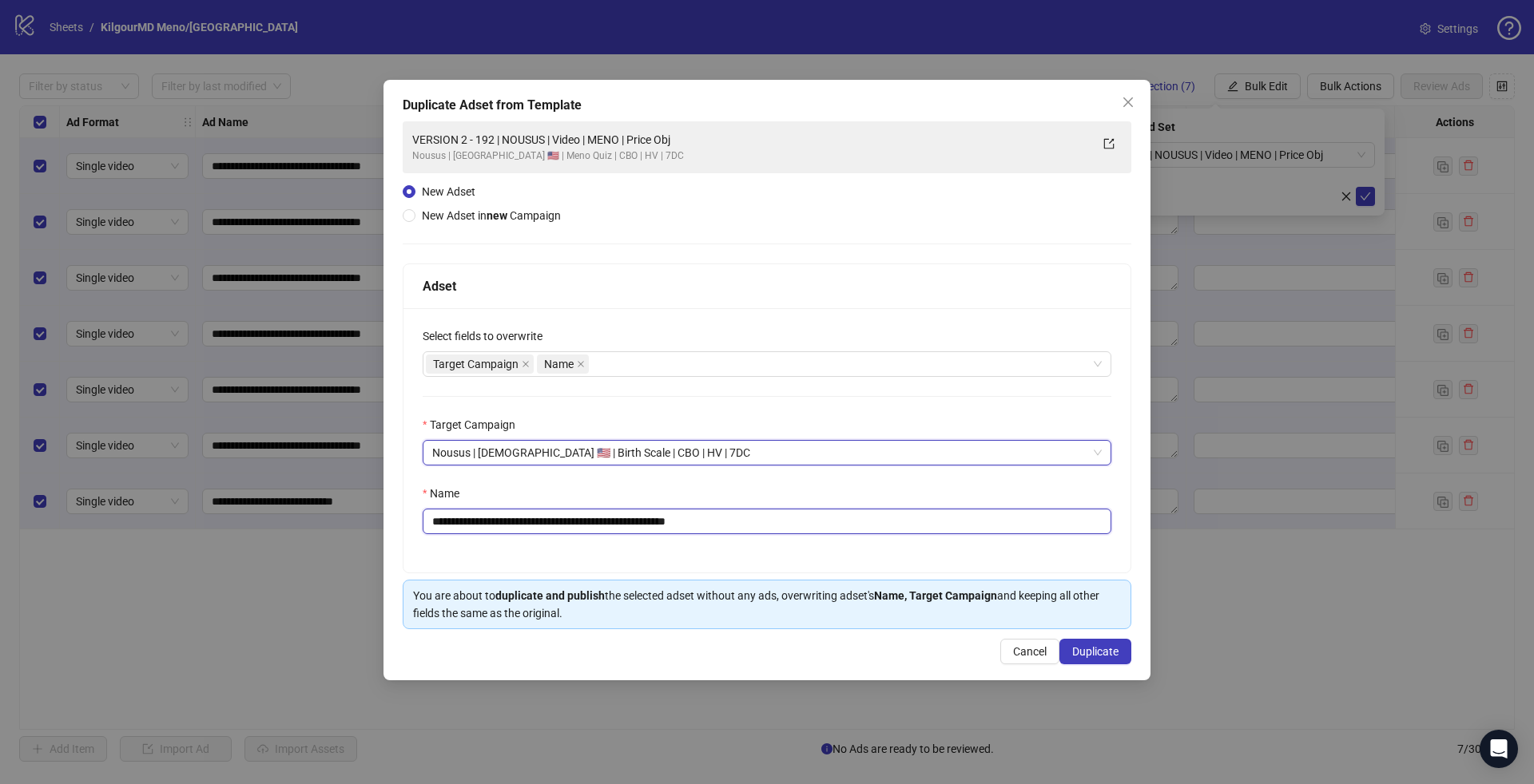
click at [619, 518] on input "**********" at bounding box center [767, 521] width 689 height 25
paste input "text"
paste input "**********"
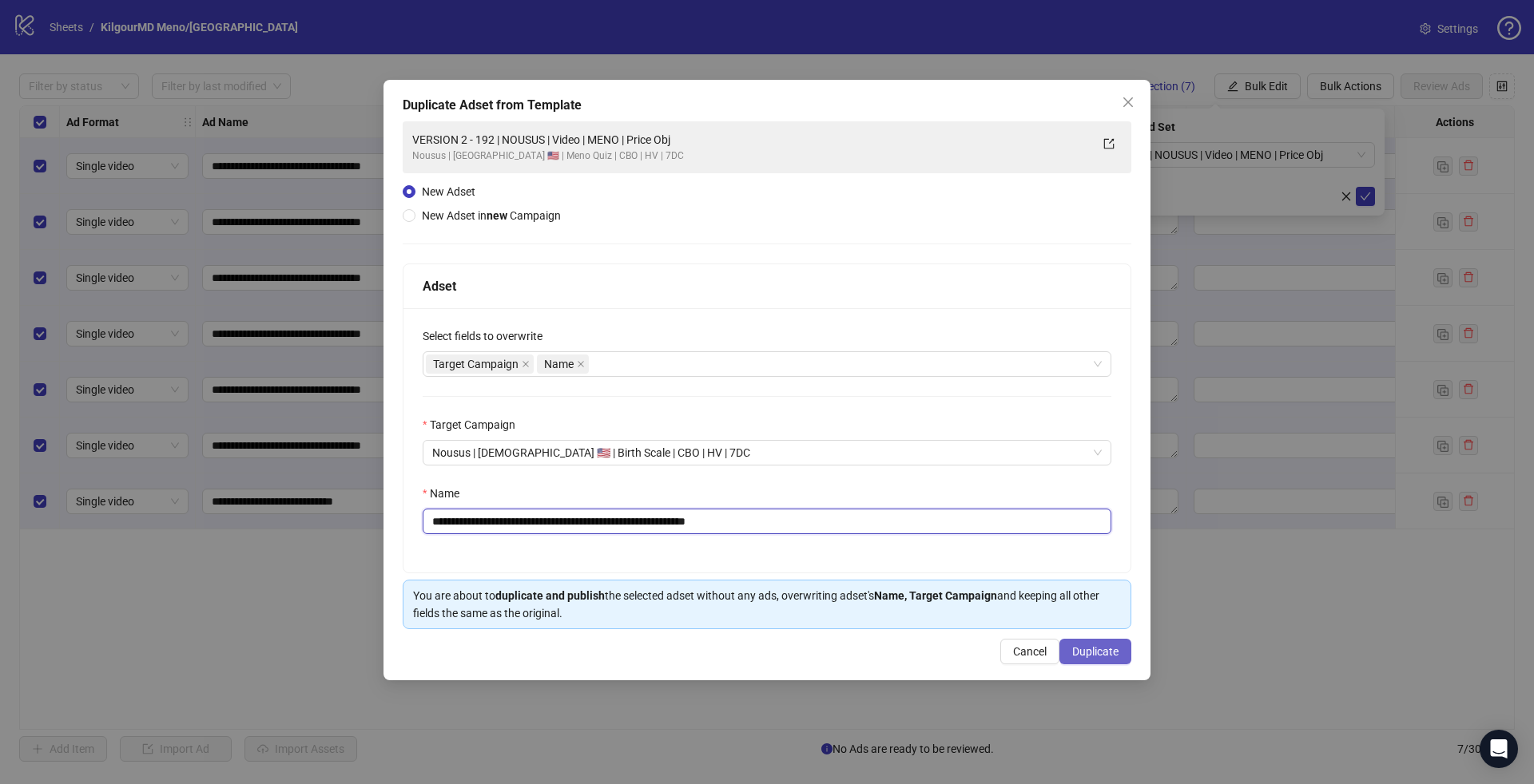
type input "**********"
click at [1088, 645] on span "Duplicate" at bounding box center [1095, 652] width 46 height 13
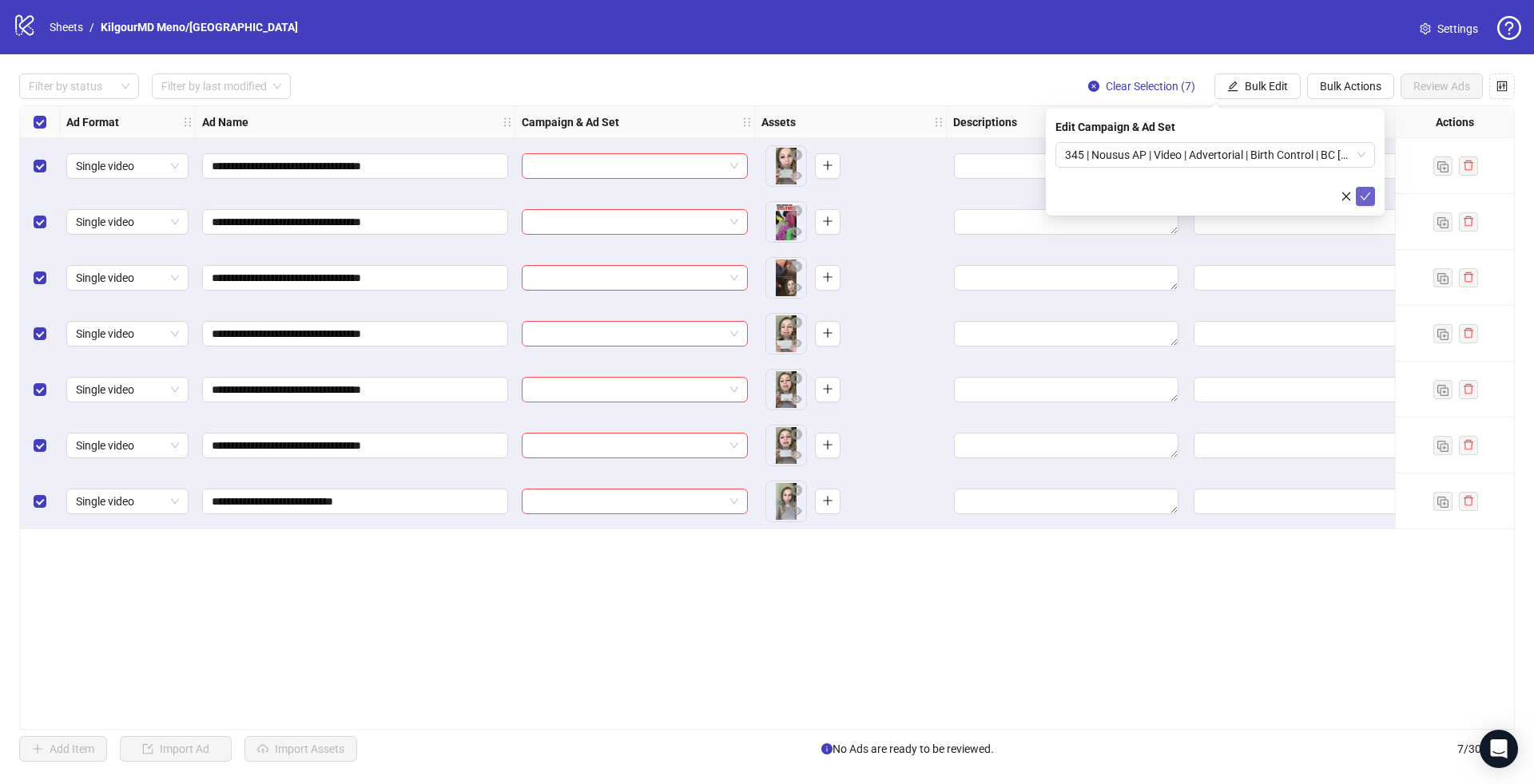
click at [1369, 201] on span "submit" at bounding box center [1366, 196] width 11 height 13
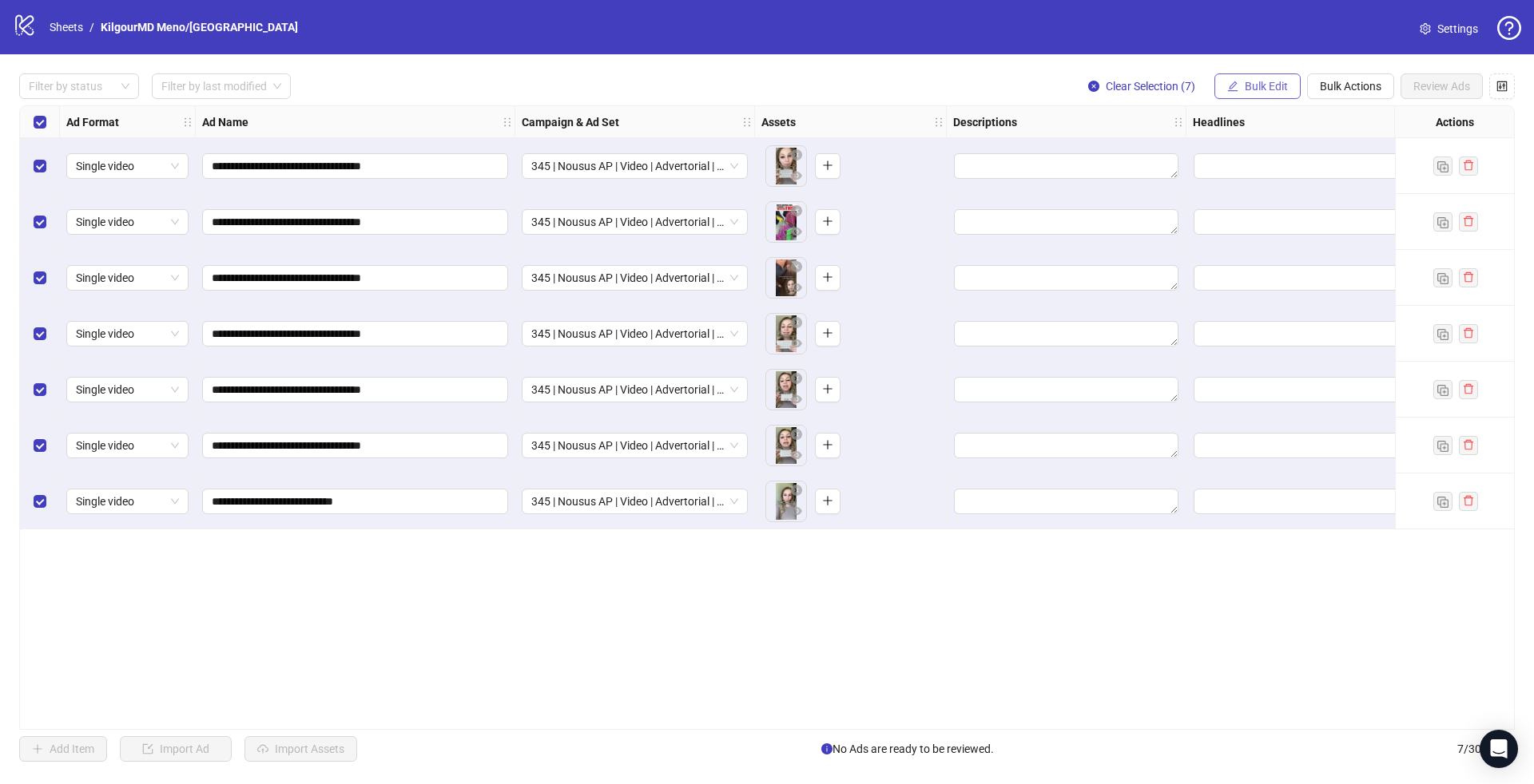
click at [1264, 95] on button "Bulk Edit" at bounding box center [1257, 86] width 86 height 25
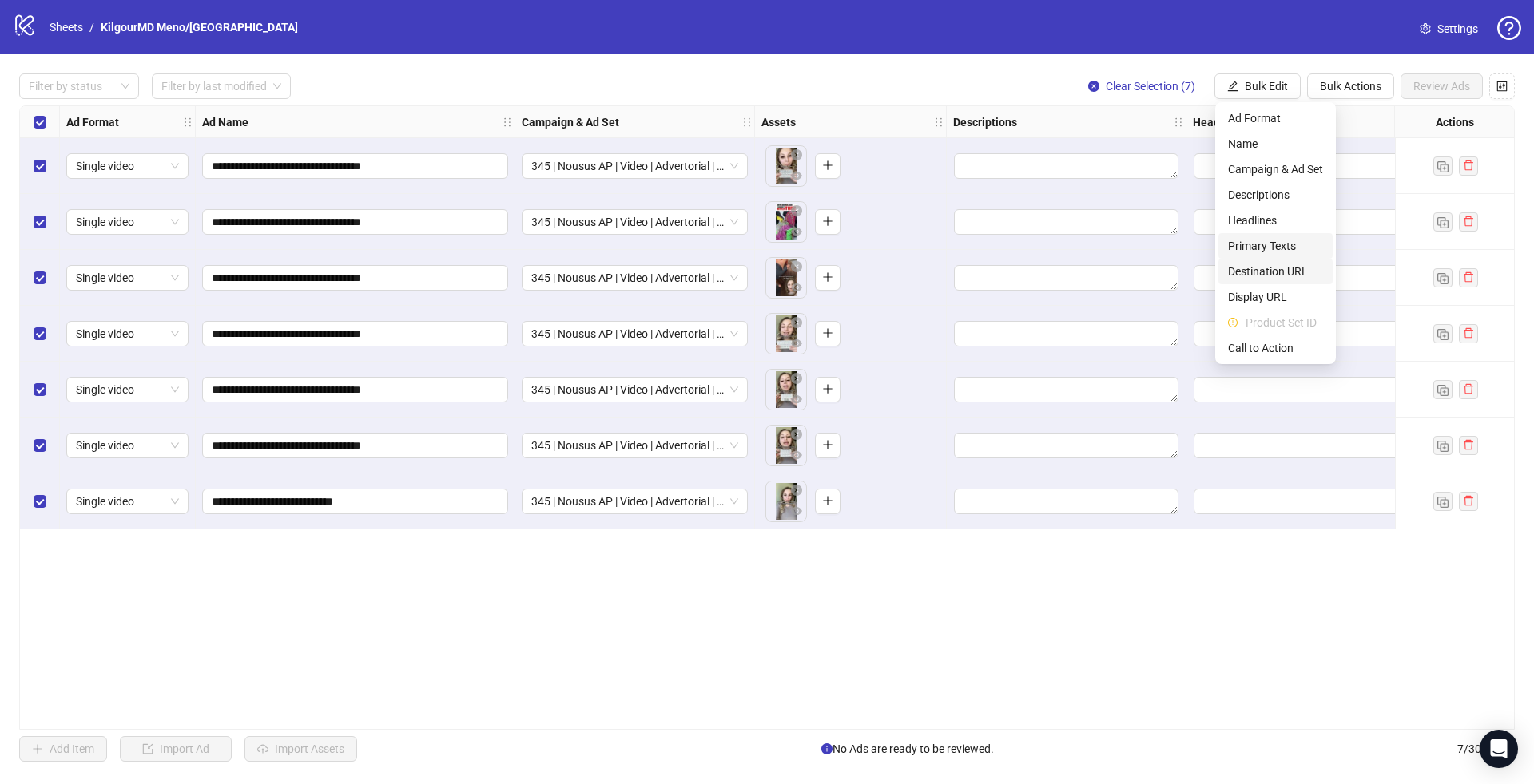
click at [1247, 267] on span "Destination URL" at bounding box center [1275, 271] width 95 height 17
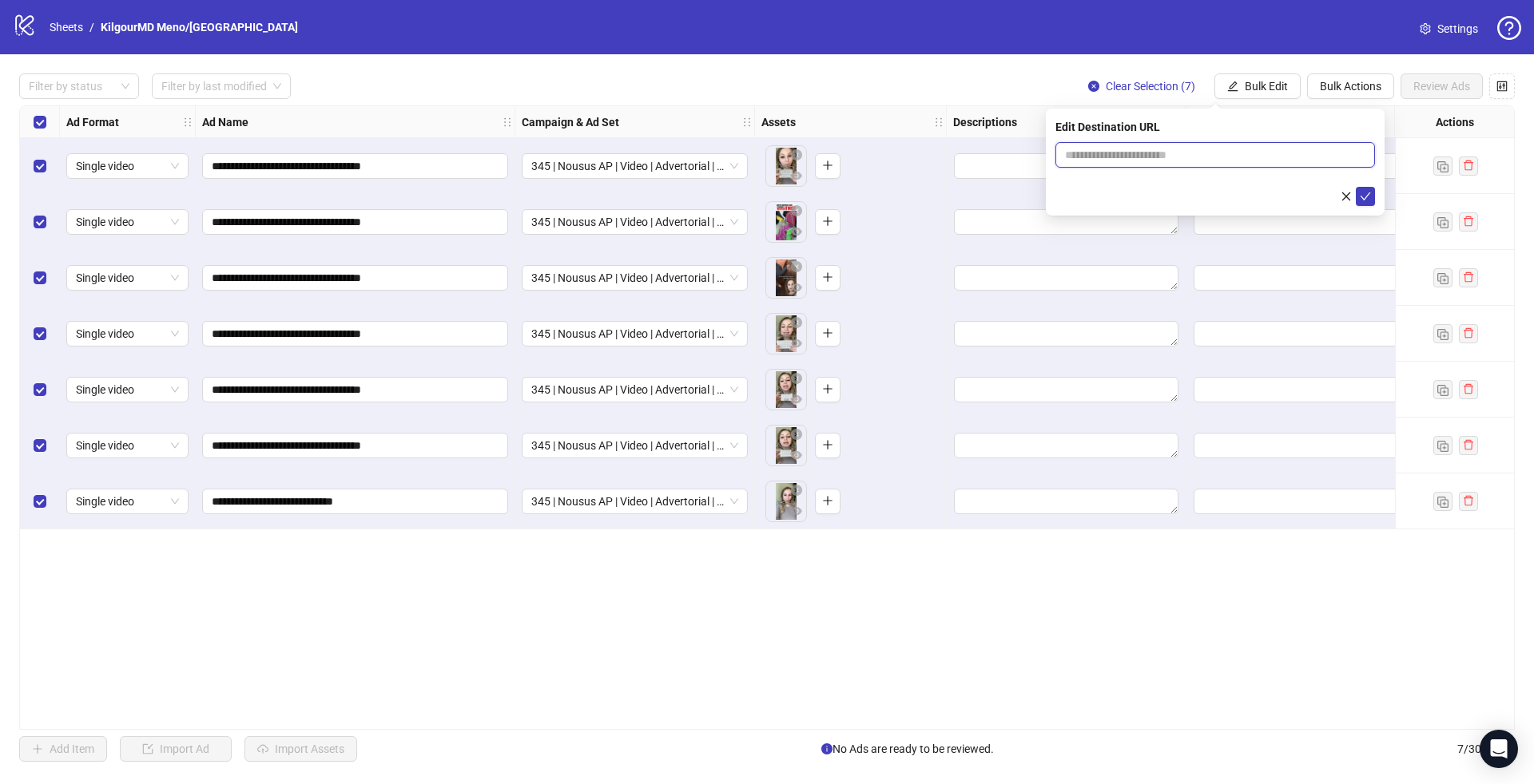
click at [1170, 150] on input "text" at bounding box center [1209, 154] width 288 height 17
paste input "**********"
type input "**********"
click at [1365, 200] on icon "check" at bounding box center [1366, 196] width 11 height 11
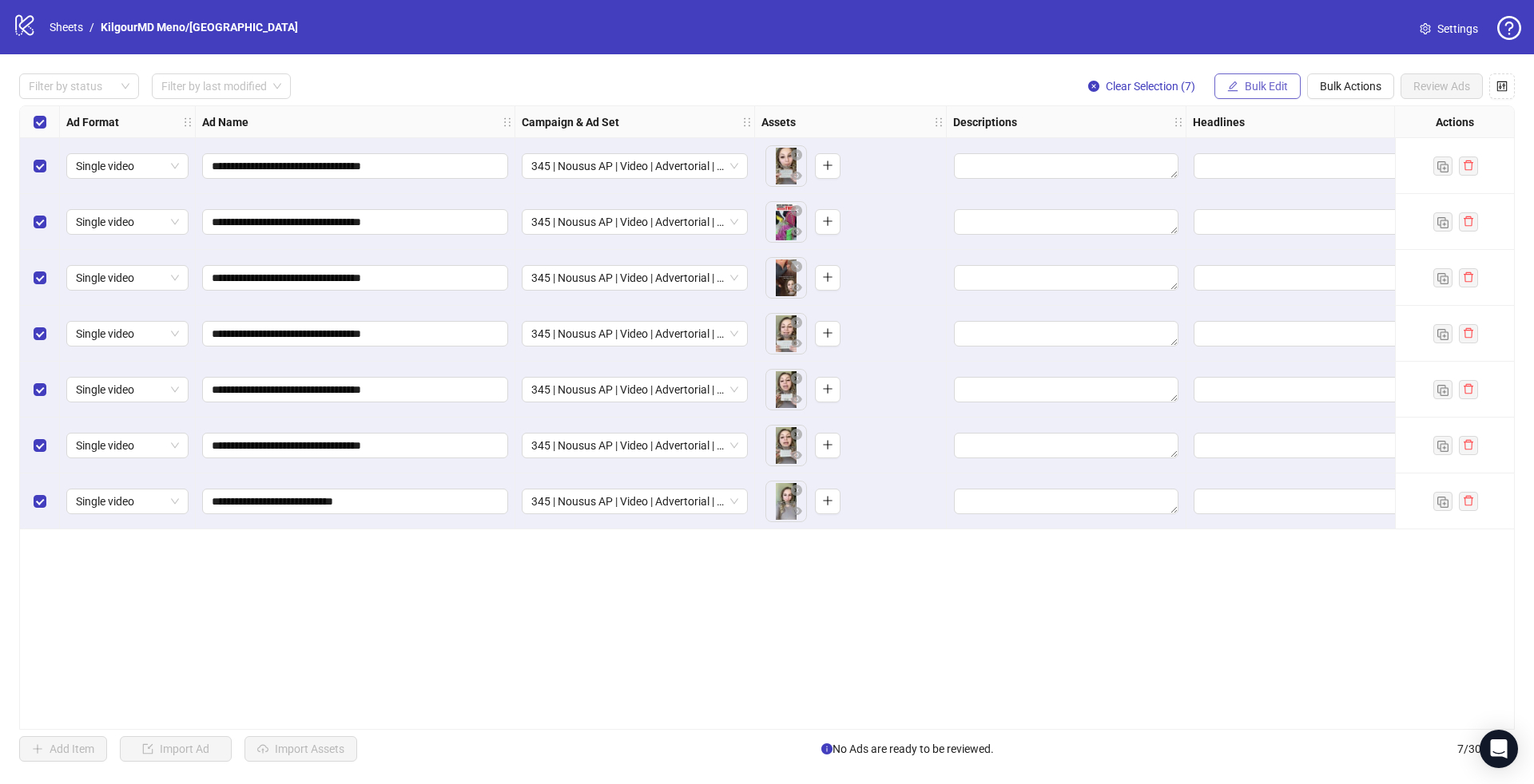
click at [1280, 96] on button "Bulk Edit" at bounding box center [1257, 86] width 86 height 25
click at [1252, 241] on span "Primary Texts" at bounding box center [1275, 245] width 95 height 17
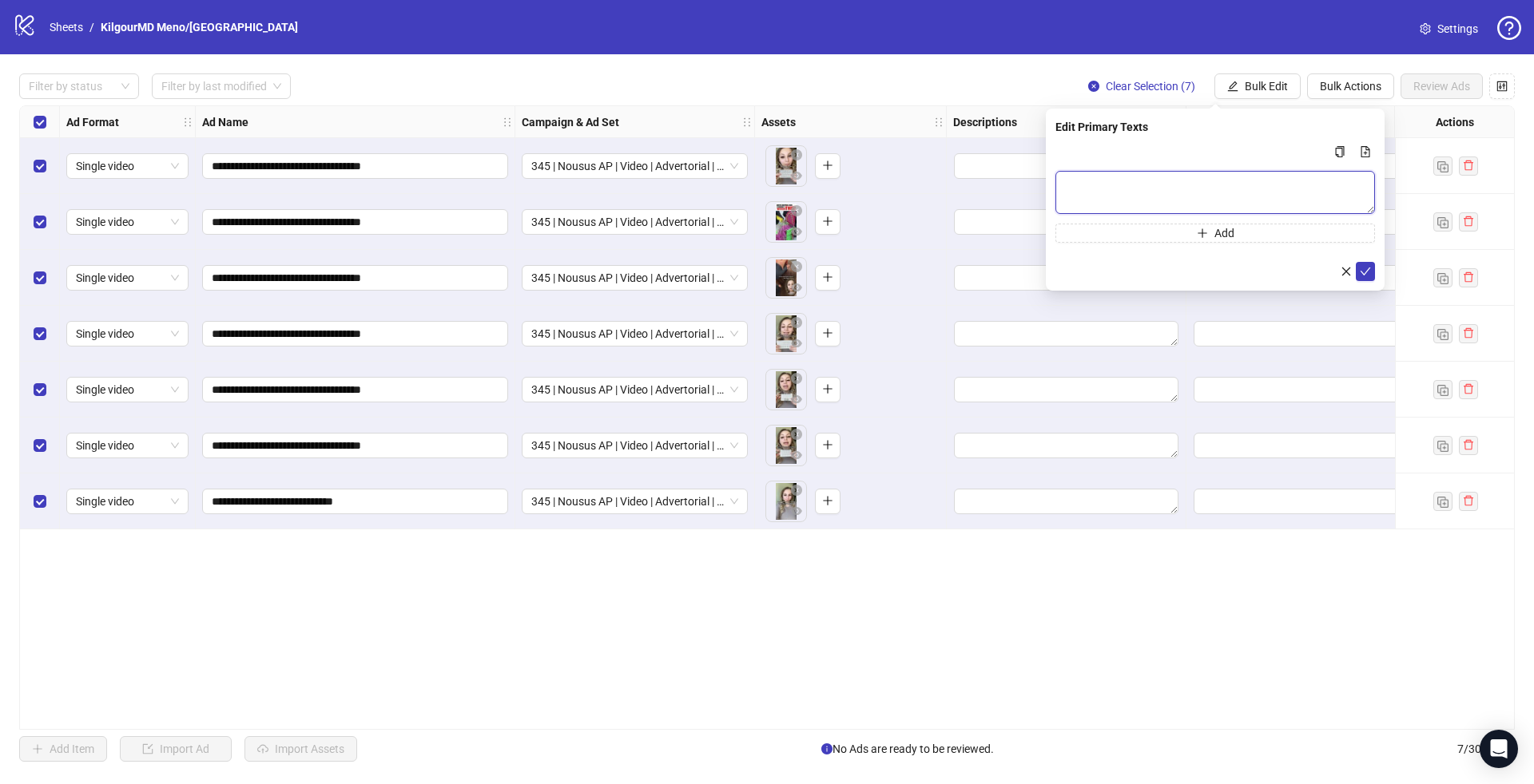
click at [1183, 193] on textarea "Multi-text input container - paste or copy values" at bounding box center [1215, 193] width 320 height 43
paste textarea "**********"
type textarea "**********"
click at [1363, 270] on icon "check" at bounding box center [1366, 271] width 11 height 11
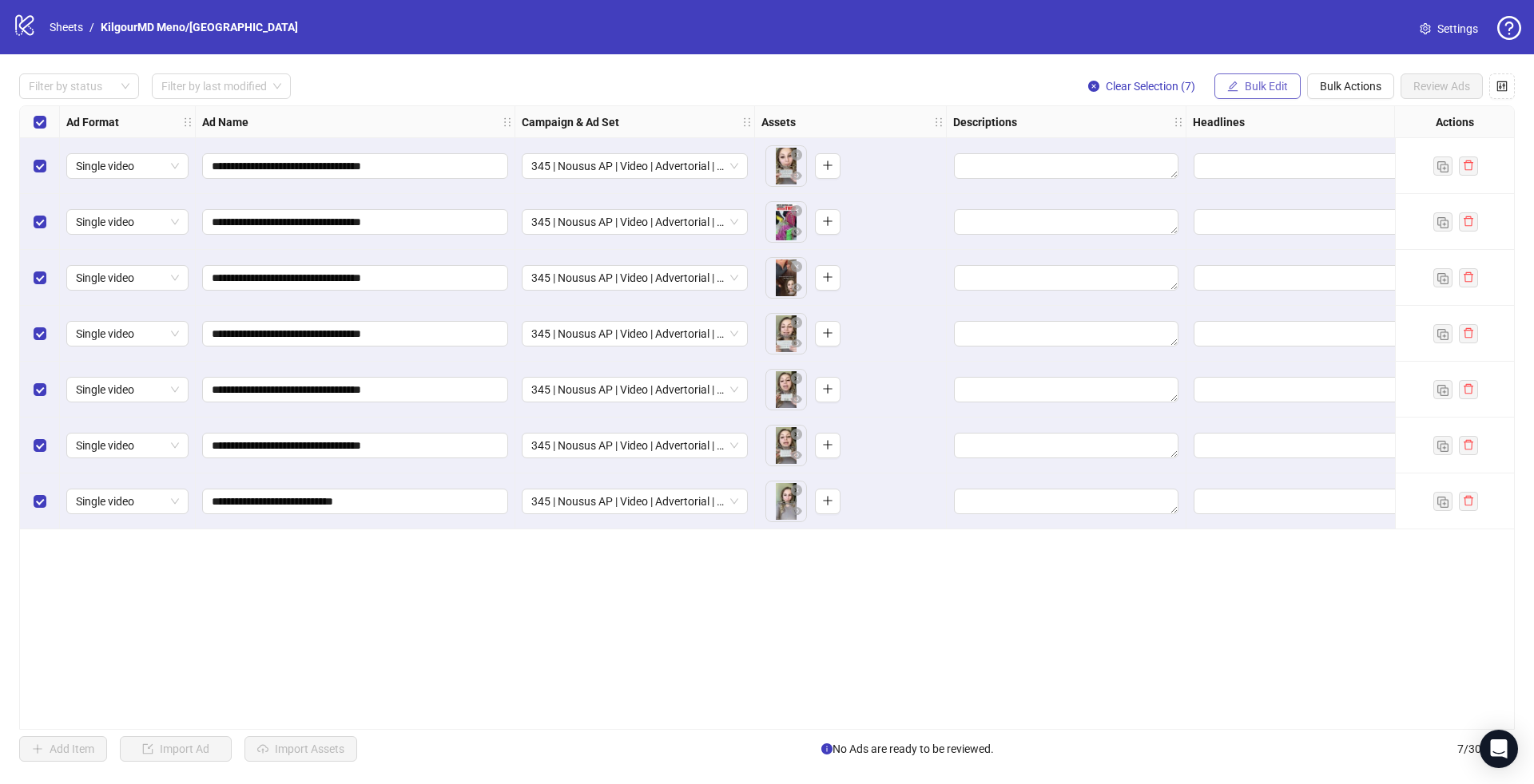
click at [1253, 82] on span "Bulk Edit" at bounding box center [1267, 86] width 43 height 13
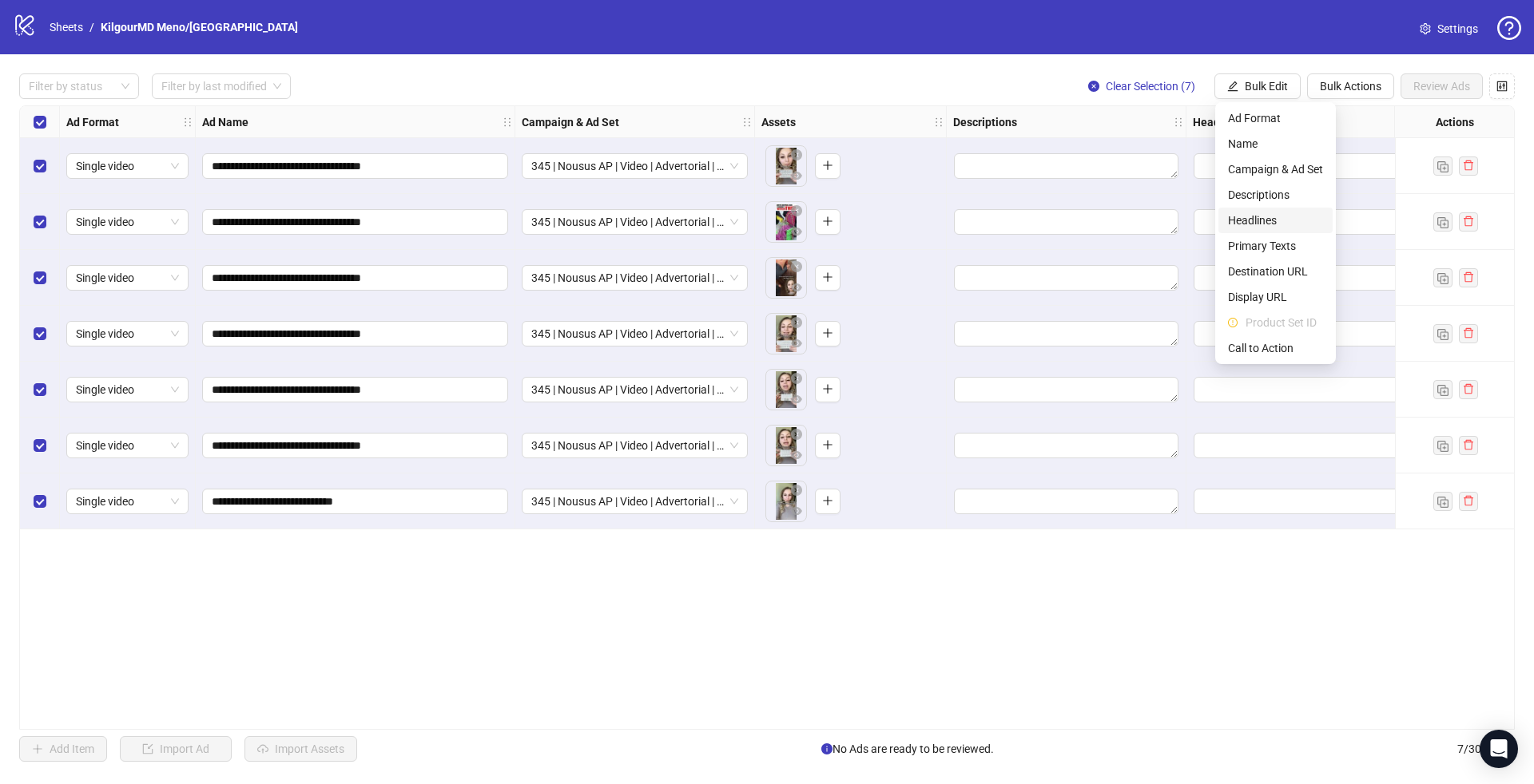
click at [1253, 218] on span "Headlines" at bounding box center [1275, 220] width 95 height 17
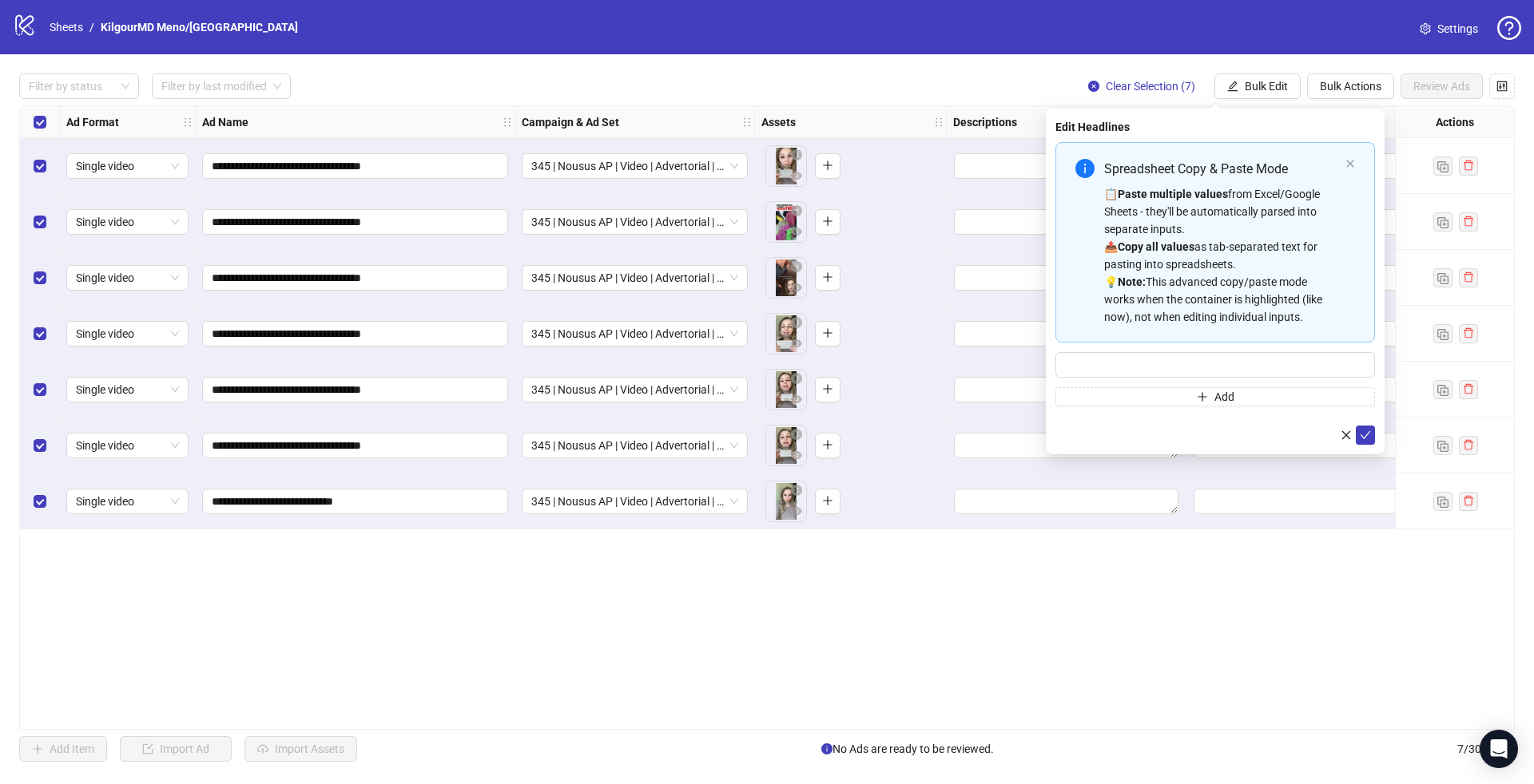
click at [1220, 198] on strong "Paste multiple values" at bounding box center [1173, 194] width 110 height 13
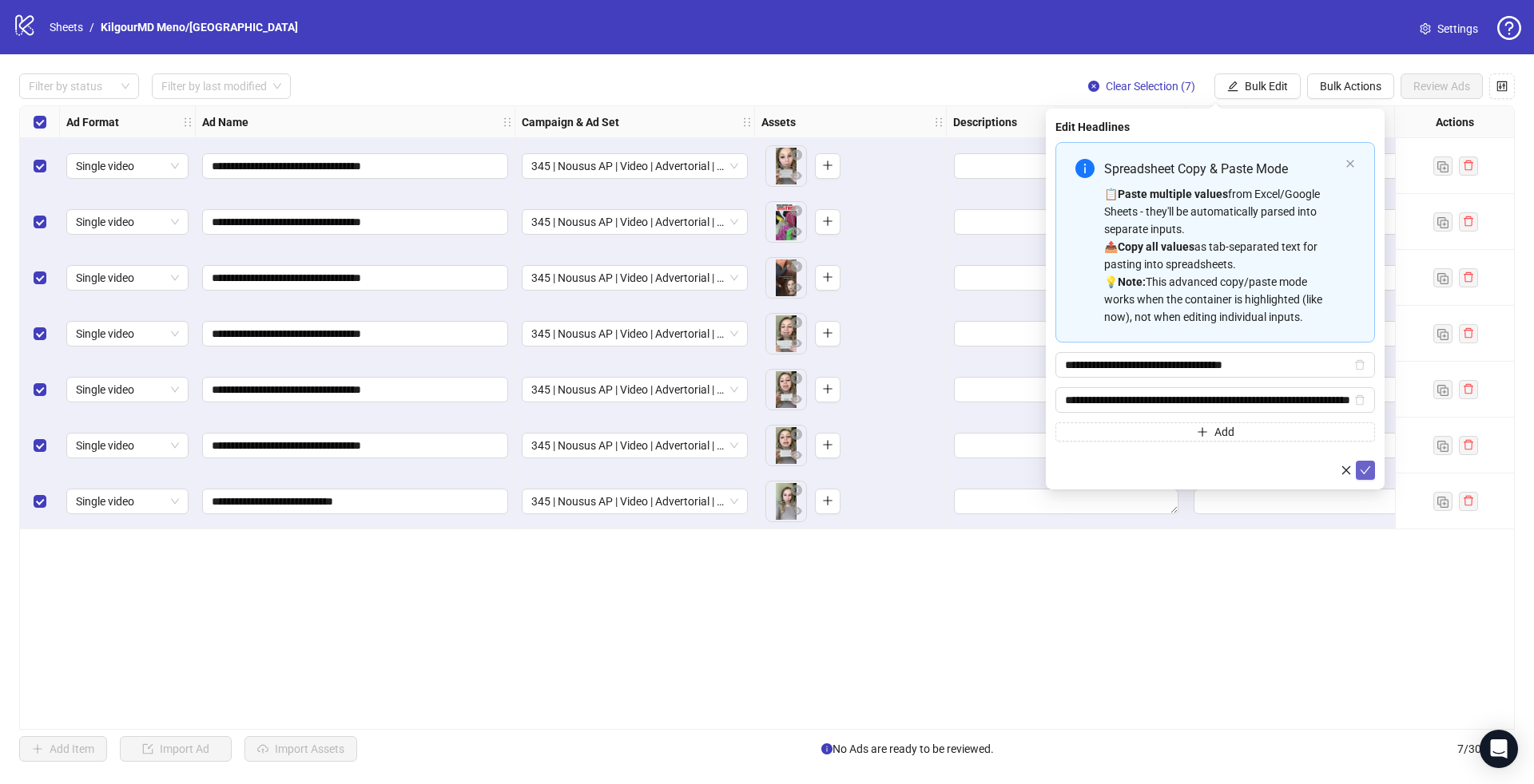
click at [1367, 470] on icon "check" at bounding box center [1366, 471] width 11 height 11
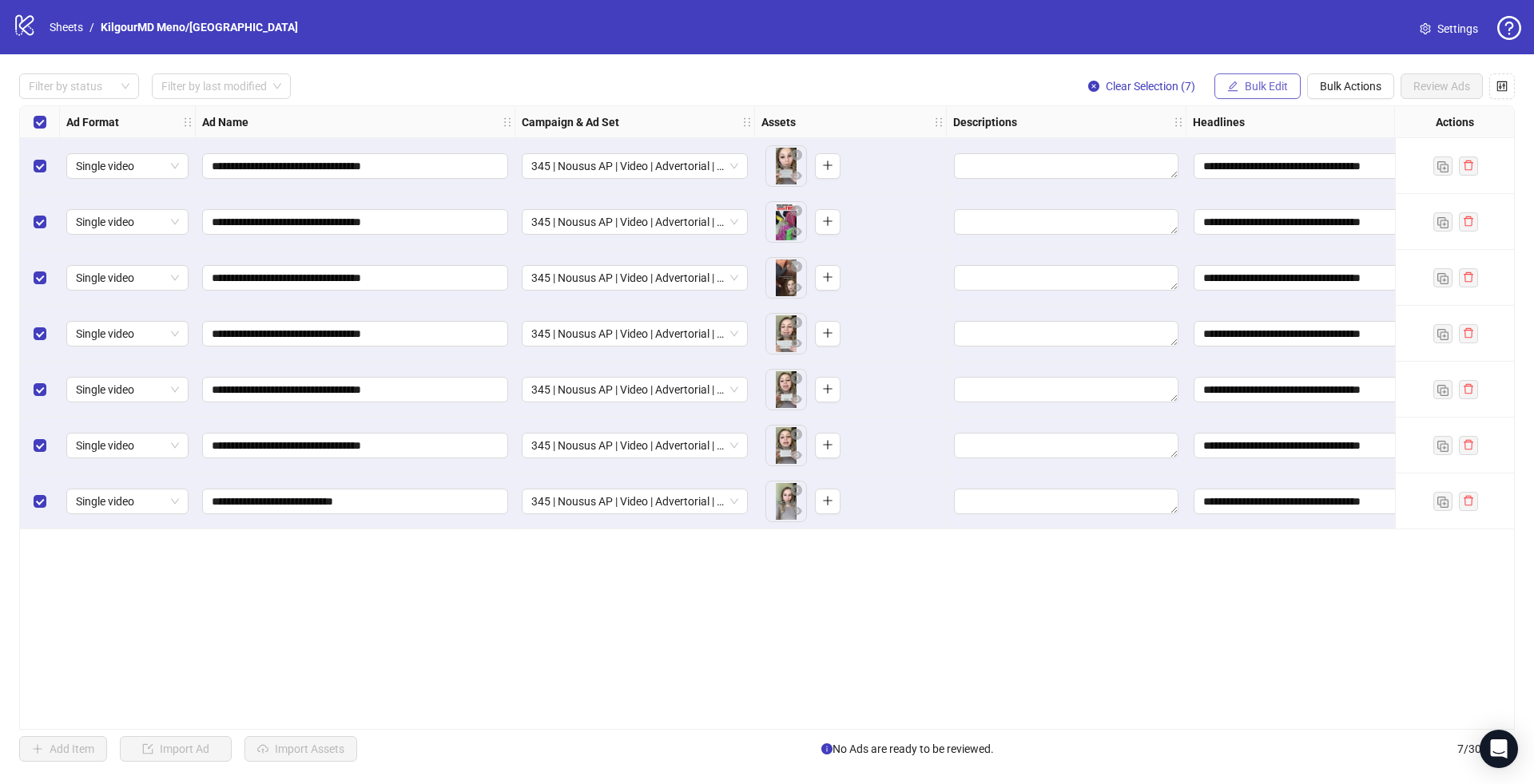
click at [1248, 78] on button "Bulk Edit" at bounding box center [1257, 86] width 86 height 25
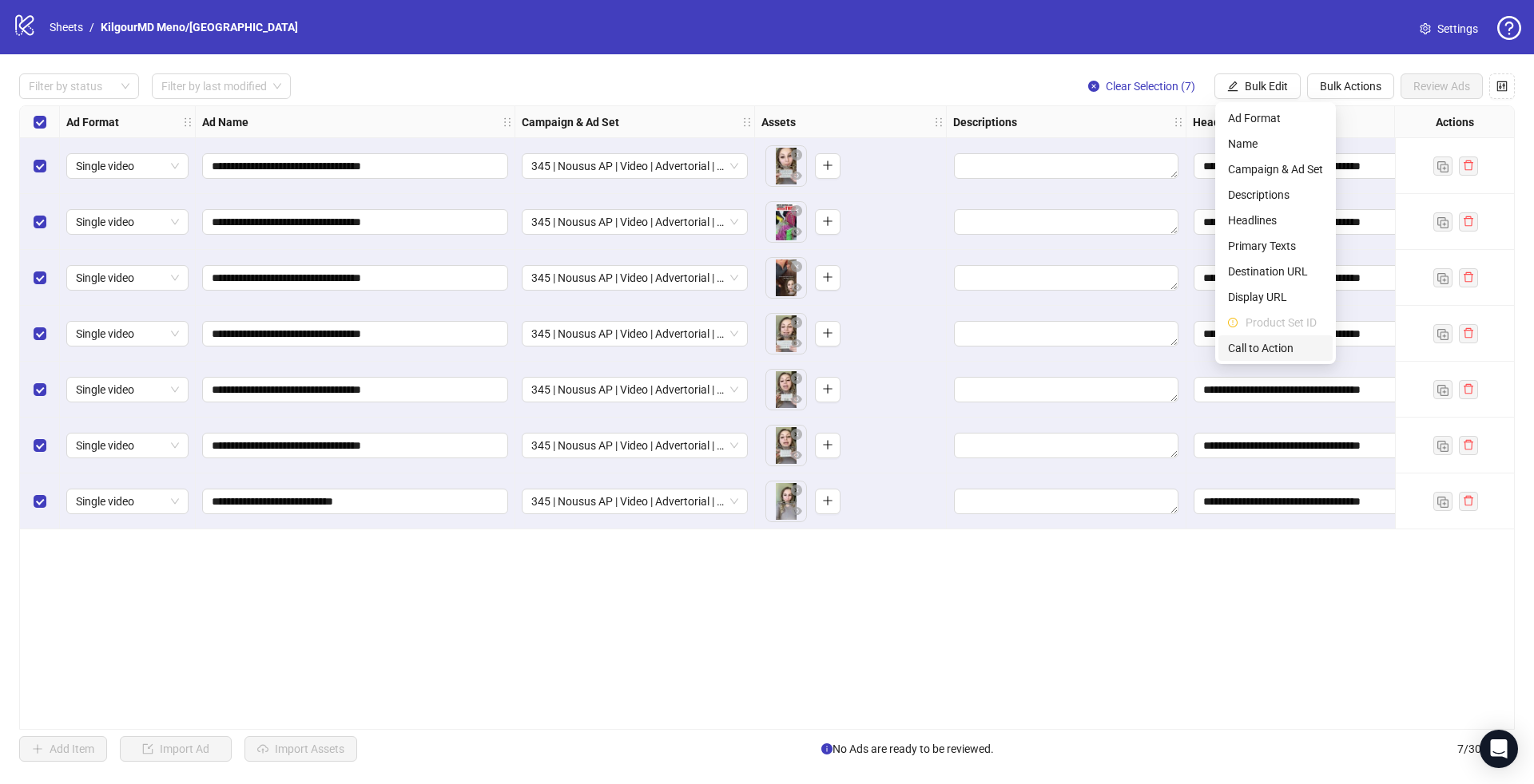
click at [1232, 347] on span "Call to Action" at bounding box center [1275, 348] width 95 height 17
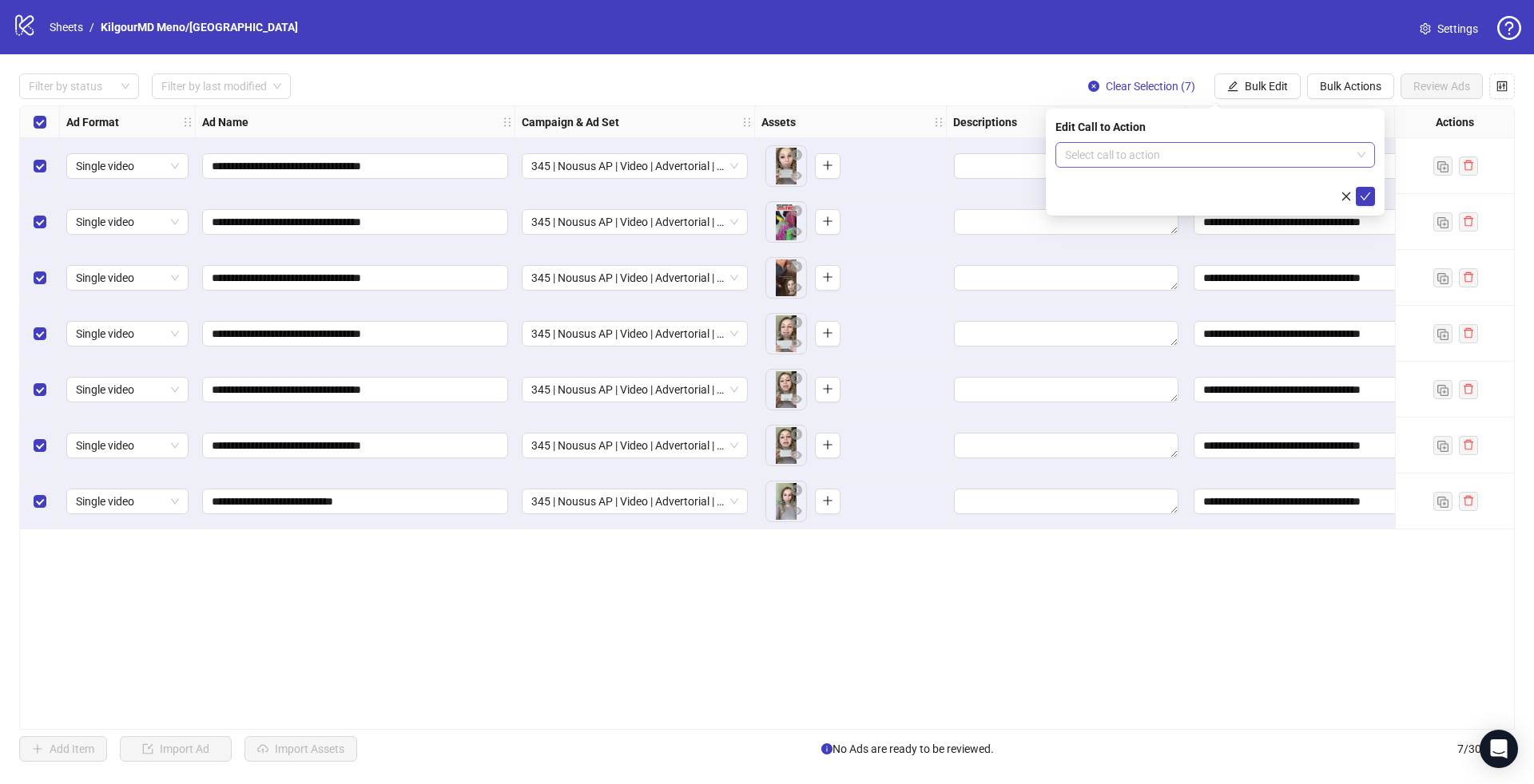
click at [1150, 159] on input "search" at bounding box center [1208, 155] width 286 height 24
type input "***"
click at [1127, 186] on div "Learn more" at bounding box center [1215, 186] width 294 height 17
click at [1359, 205] on button "submit" at bounding box center [1365, 196] width 19 height 19
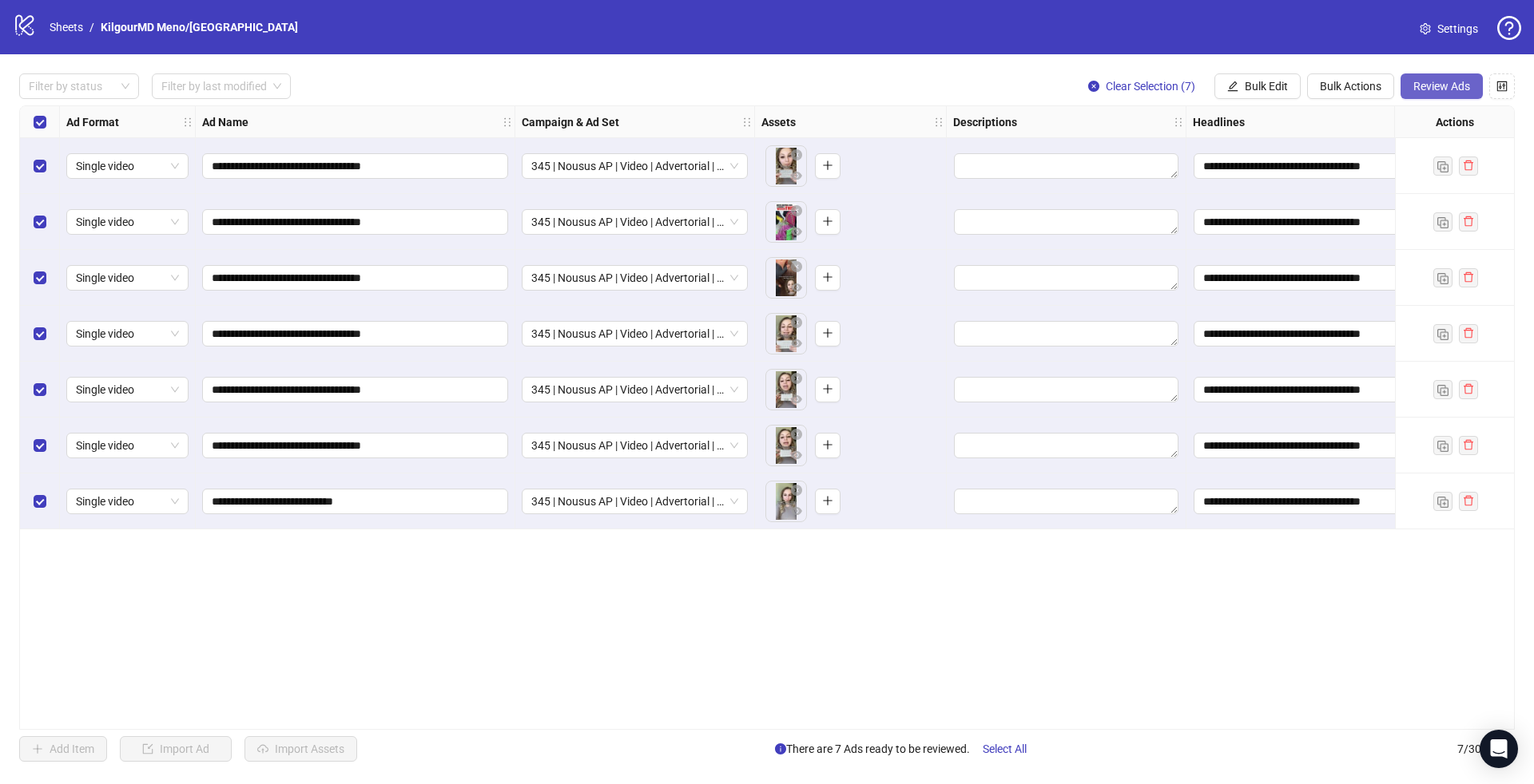
click at [1424, 99] on button "Review Ads" at bounding box center [1442, 86] width 82 height 25
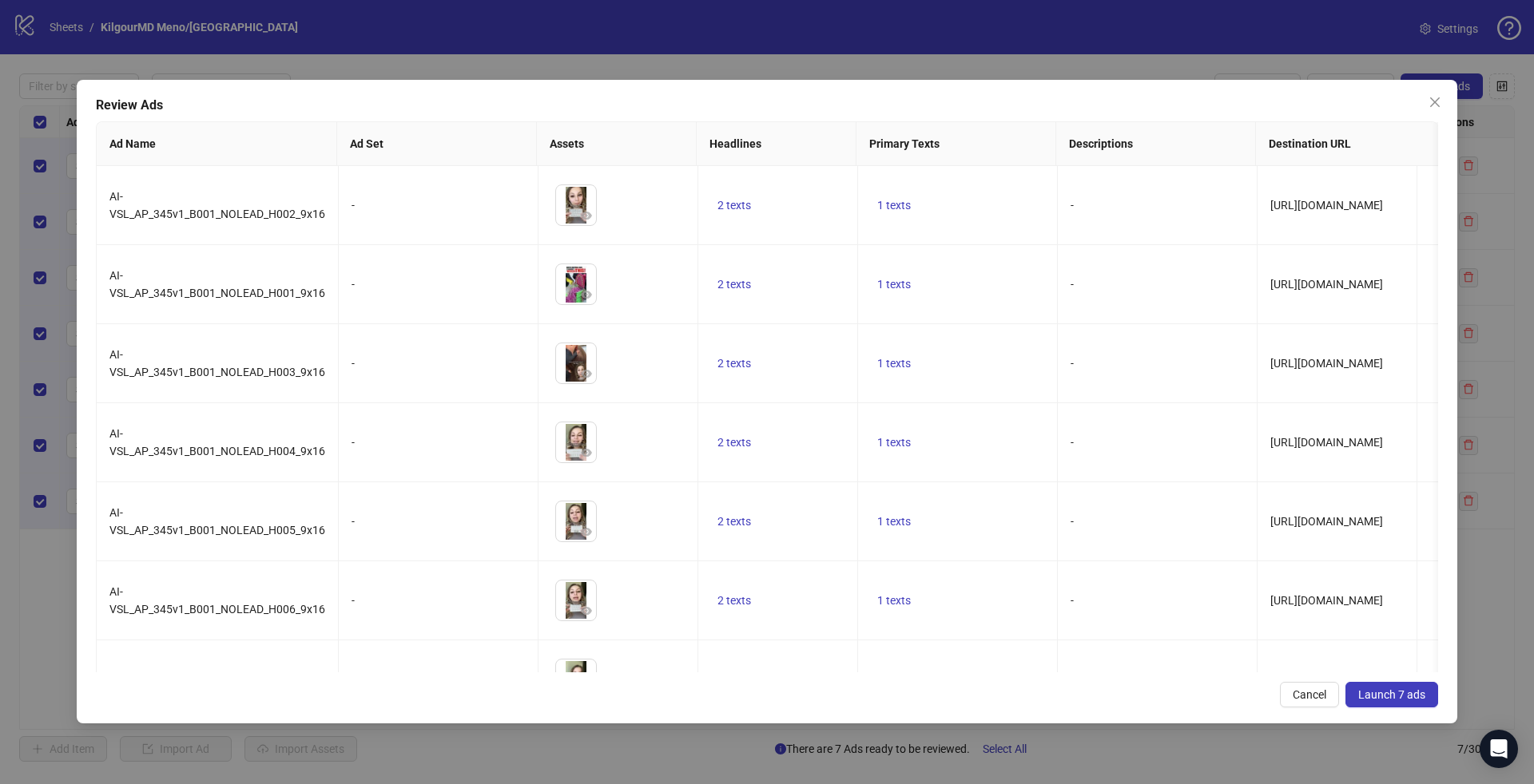
click at [1406, 702] on button "Launch 7 ads" at bounding box center [1392, 695] width 92 height 25
